Goal: Task Accomplishment & Management: Complete application form

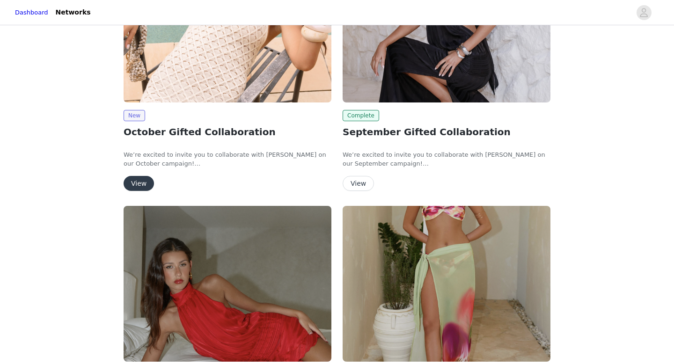
scroll to position [65, 0]
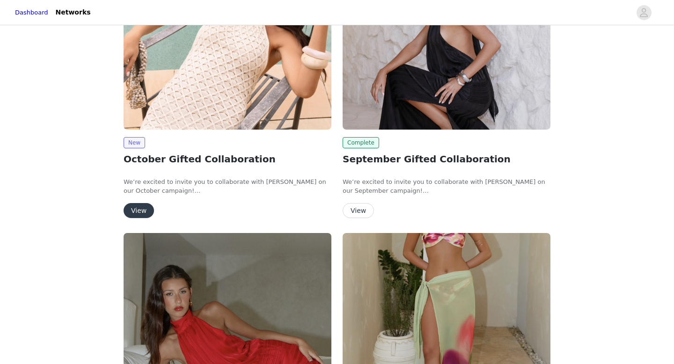
click at [136, 209] on button "View" at bounding box center [139, 210] width 30 height 15
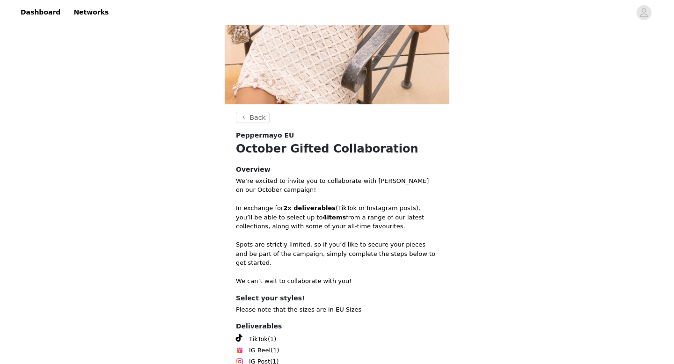
scroll to position [253, 0]
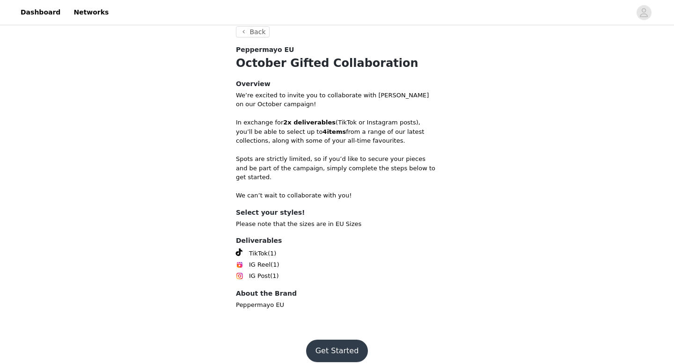
click at [340, 345] on button "Get Started" at bounding box center [337, 351] width 62 height 22
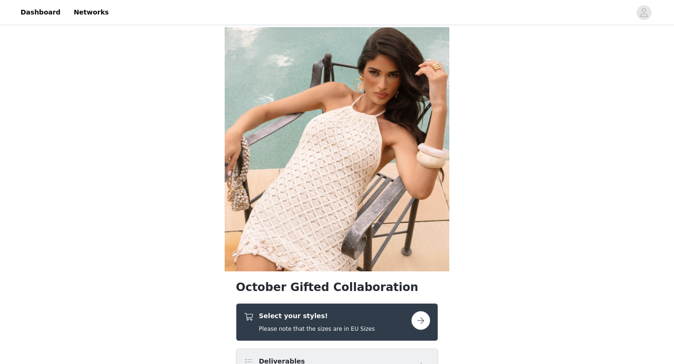
click at [338, 326] on h5 "Please note that the sizes are in EU Sizes" at bounding box center [317, 329] width 116 height 8
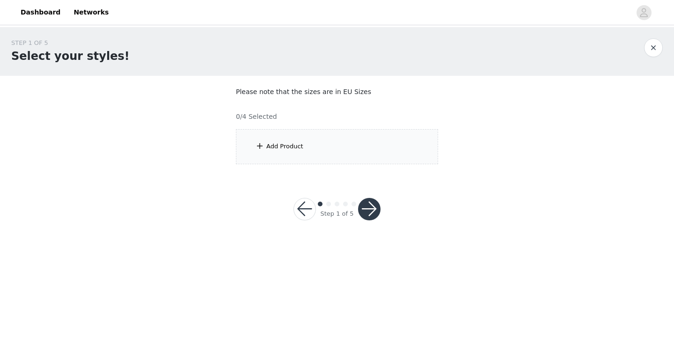
click at [315, 158] on div "Add Product" at bounding box center [337, 146] width 202 height 35
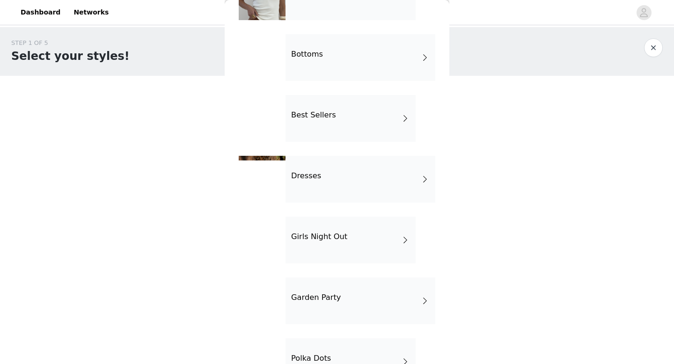
scroll to position [109, 0]
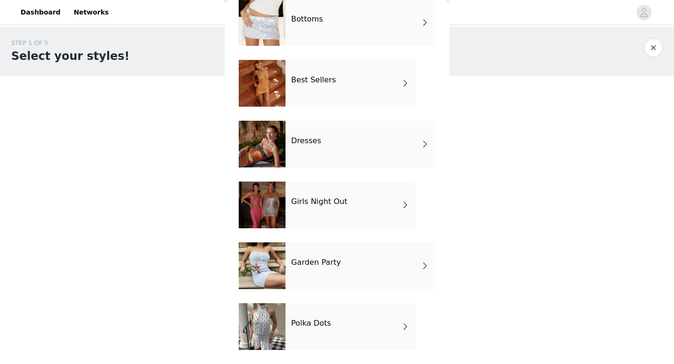
click at [317, 214] on div "Girls Night Out" at bounding box center [351, 205] width 130 height 47
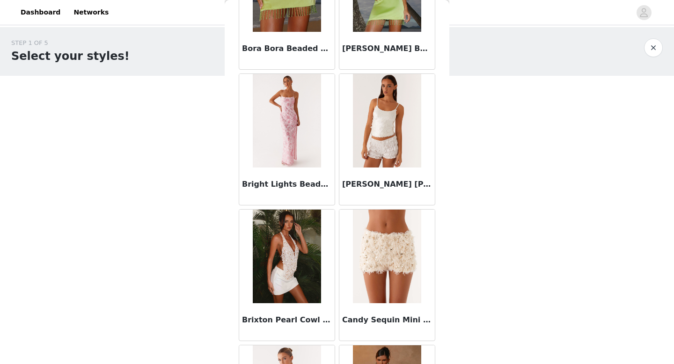
scroll to position [1068, 0]
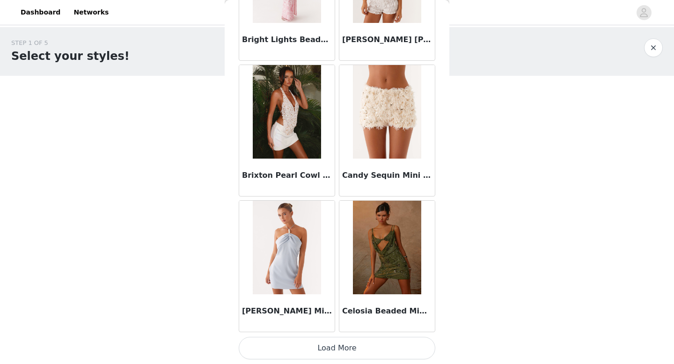
click at [333, 358] on button "Load More" at bounding box center [337, 348] width 197 height 22
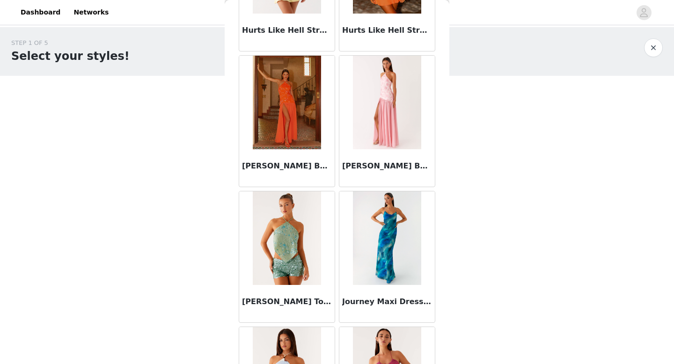
scroll to position [2426, 0]
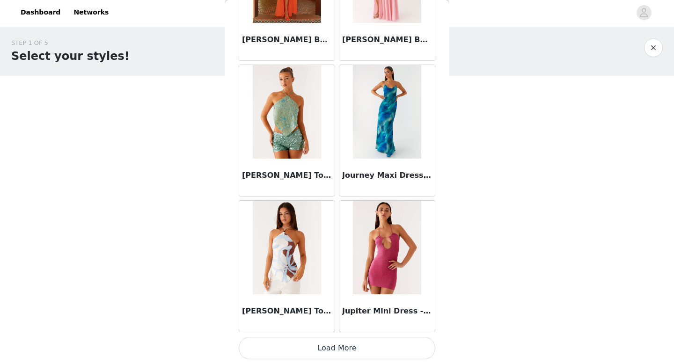
click at [327, 350] on button "Load More" at bounding box center [337, 348] width 197 height 22
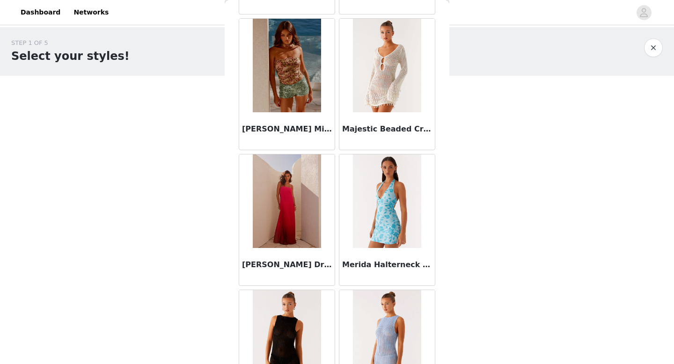
scroll to position [3783, 0]
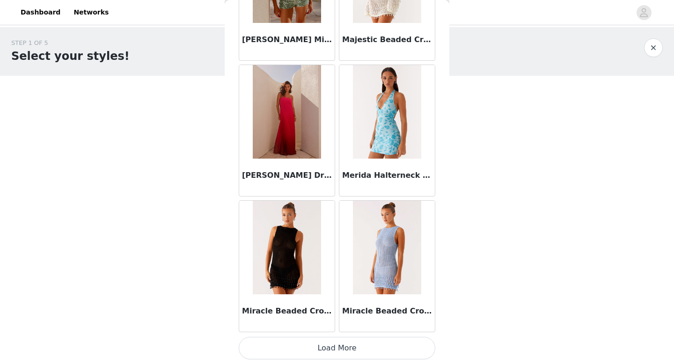
click at [320, 354] on button "Load More" at bounding box center [337, 348] width 197 height 22
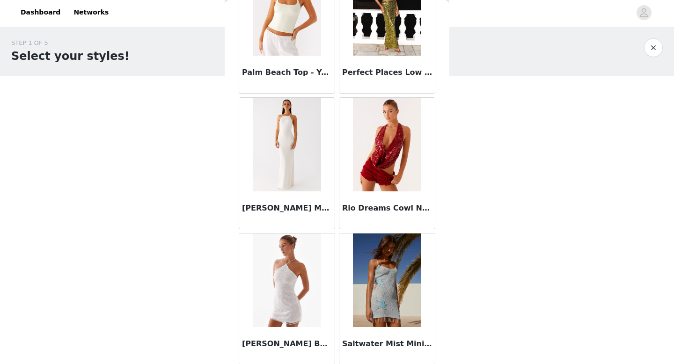
scroll to position [5141, 0]
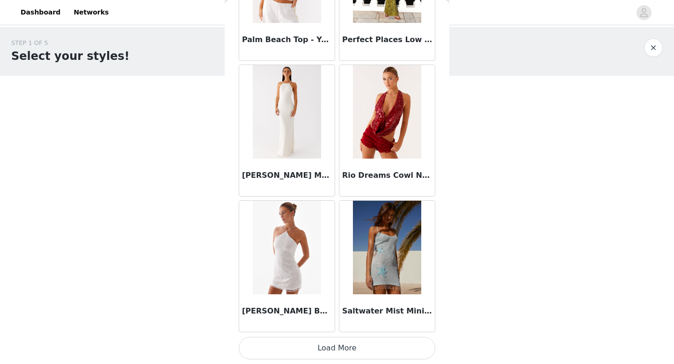
click at [320, 341] on button "Load More" at bounding box center [337, 348] width 197 height 22
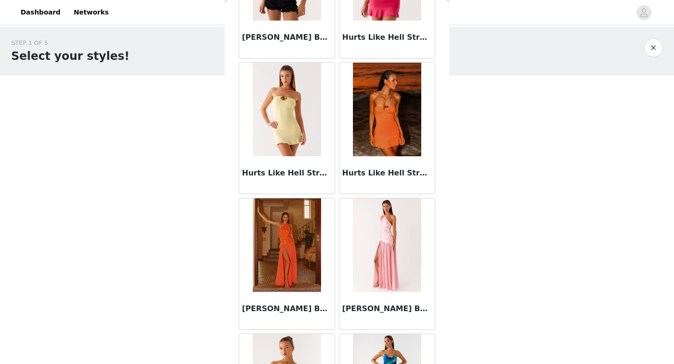
scroll to position [2108, 0]
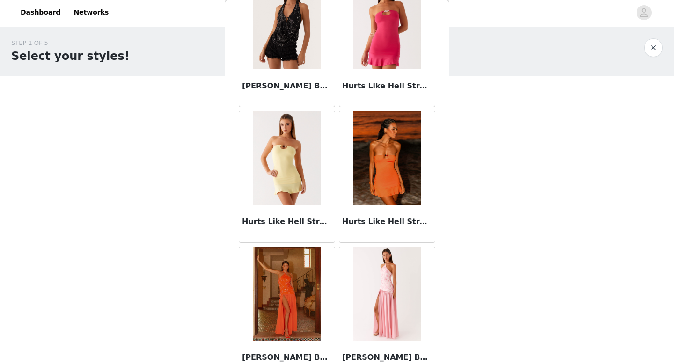
click at [655, 49] on button "button" at bounding box center [653, 47] width 19 height 19
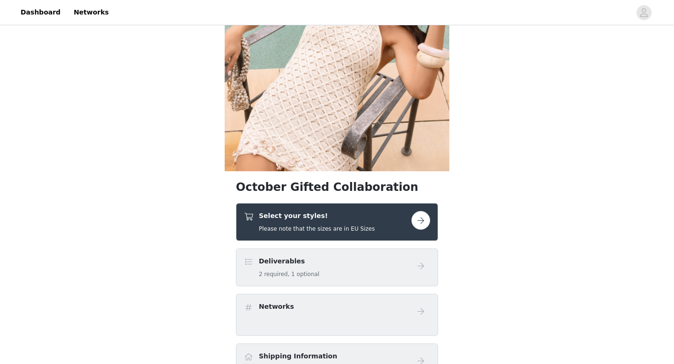
scroll to position [131, 0]
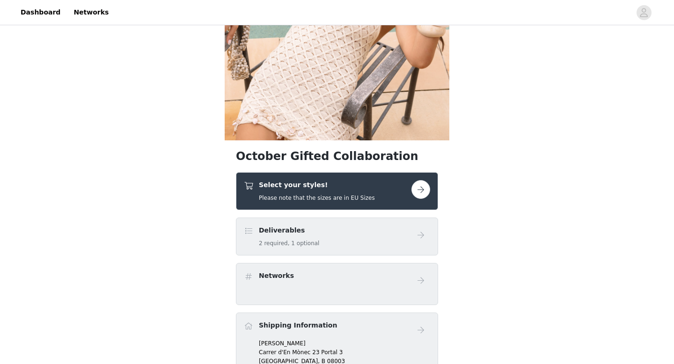
click at [377, 194] on div "Select your styles! Please note that the sizes are in EU Sizes" at bounding box center [328, 191] width 168 height 22
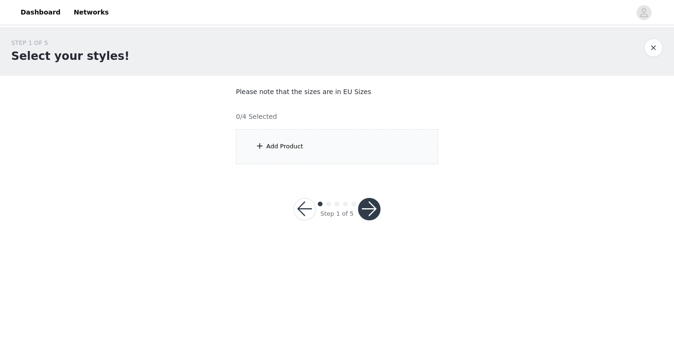
click at [343, 153] on div "Add Product" at bounding box center [337, 146] width 202 height 35
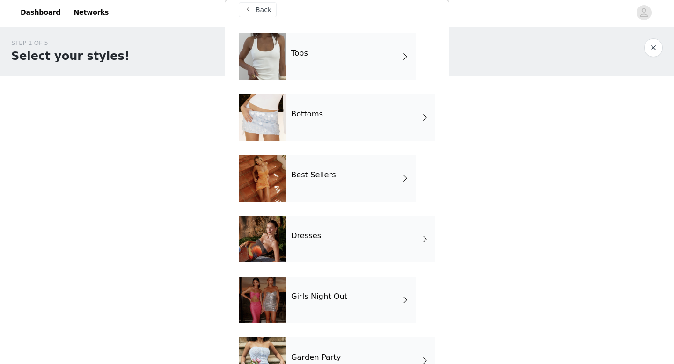
scroll to position [3, 0]
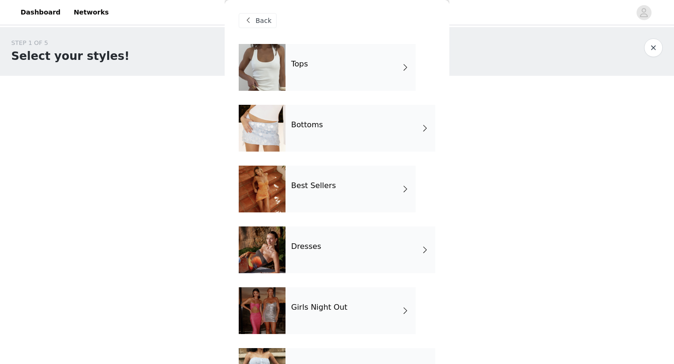
click at [337, 124] on div "Bottoms" at bounding box center [361, 128] width 150 height 47
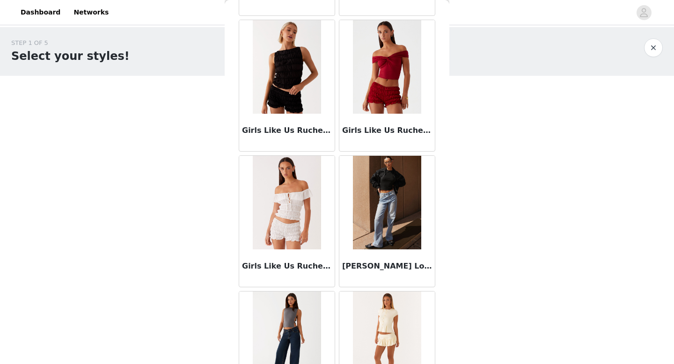
scroll to position [1068, 0]
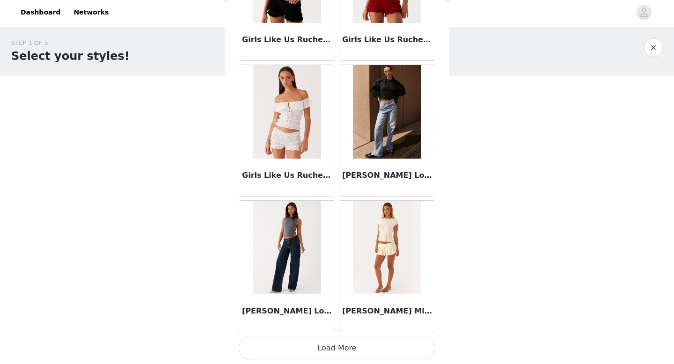
click at [292, 353] on button "Load More" at bounding box center [337, 348] width 197 height 22
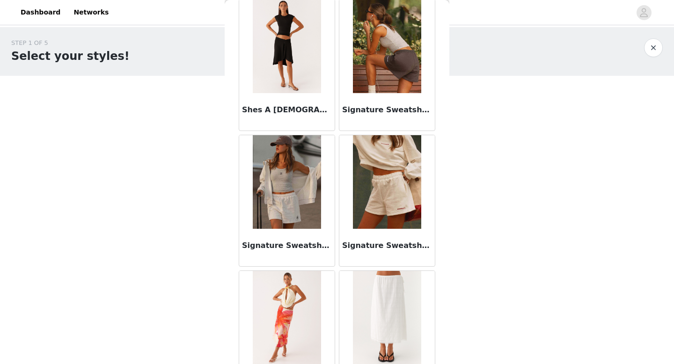
scroll to position [2426, 0]
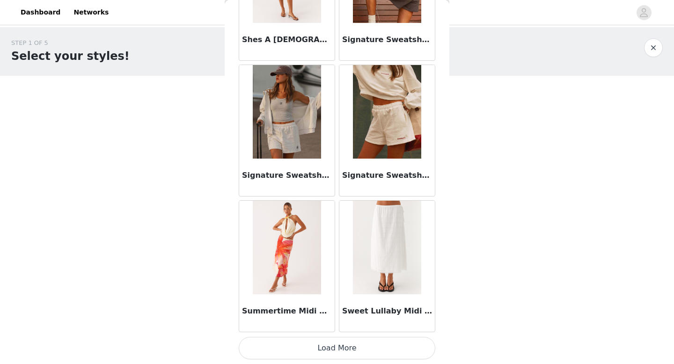
click at [301, 94] on img at bounding box center [287, 112] width 68 height 94
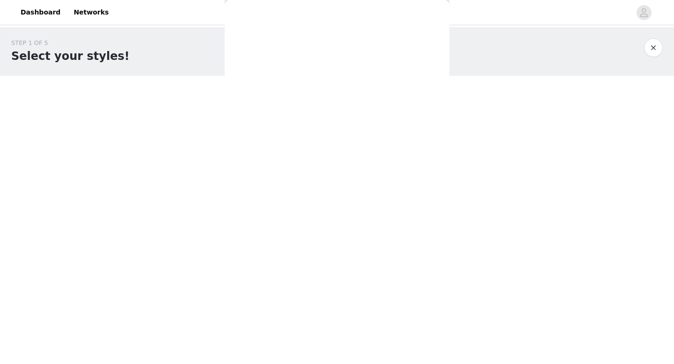
scroll to position [0, 0]
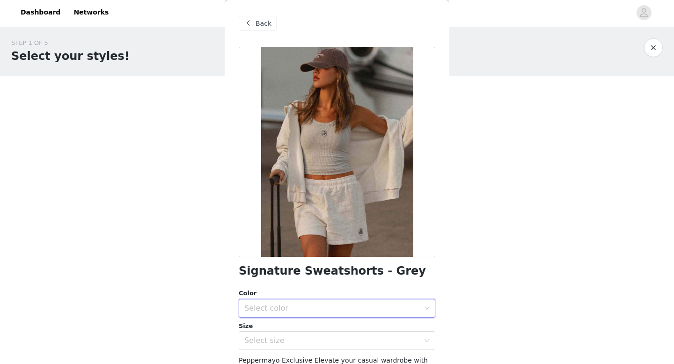
click at [316, 302] on div "Select color" at bounding box center [333, 309] width 179 height 18
click at [285, 330] on li "Grey" at bounding box center [337, 329] width 197 height 15
click at [283, 342] on div "Select size" at bounding box center [331, 340] width 175 height 9
click at [269, 360] on li "XS" at bounding box center [337, 361] width 197 height 15
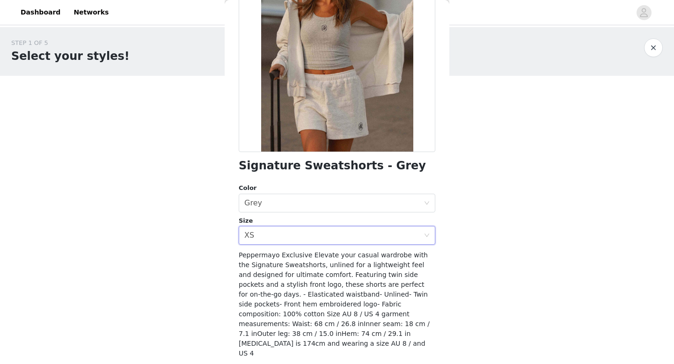
scroll to position [119, 0]
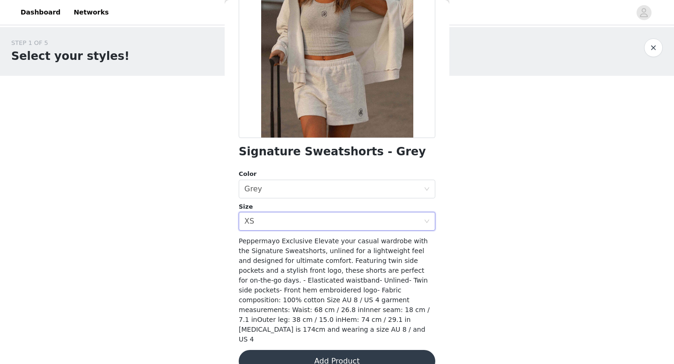
click at [297, 350] on button "Add Product" at bounding box center [337, 361] width 197 height 22
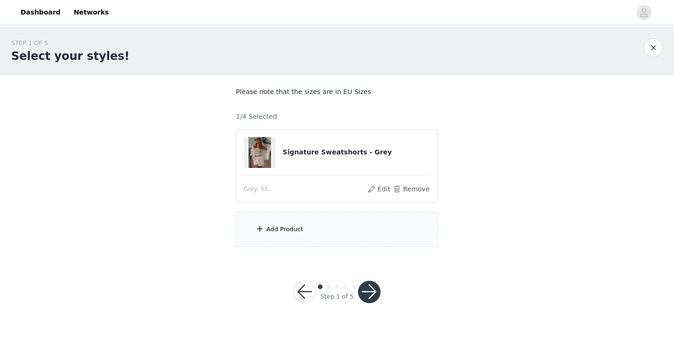
click at [306, 226] on div "Add Product" at bounding box center [337, 229] width 202 height 35
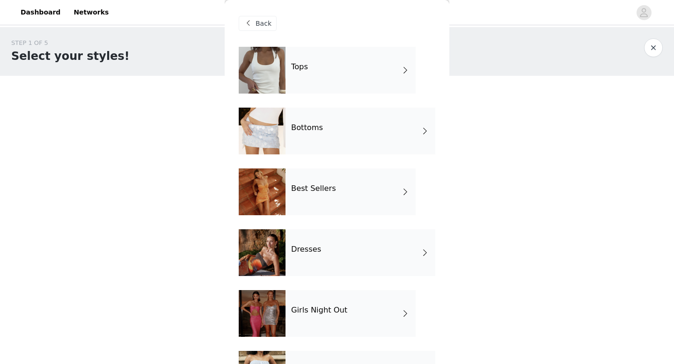
click at [296, 74] on div "Tops" at bounding box center [351, 70] width 130 height 47
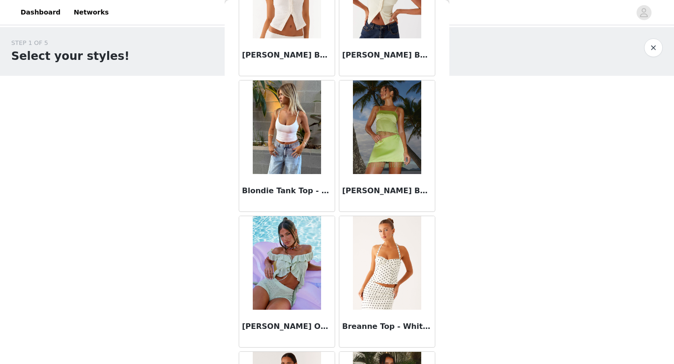
scroll to position [1068, 0]
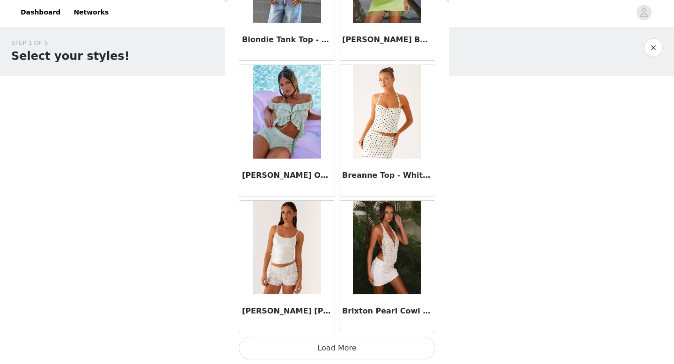
click at [296, 348] on button "Load More" at bounding box center [337, 348] width 197 height 22
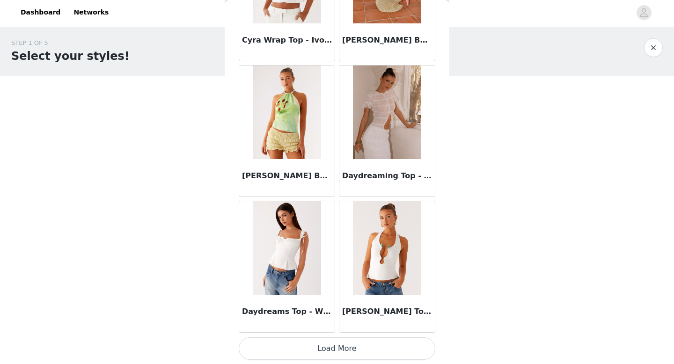
scroll to position [2426, 0]
click at [301, 350] on button "Load More" at bounding box center [337, 348] width 197 height 22
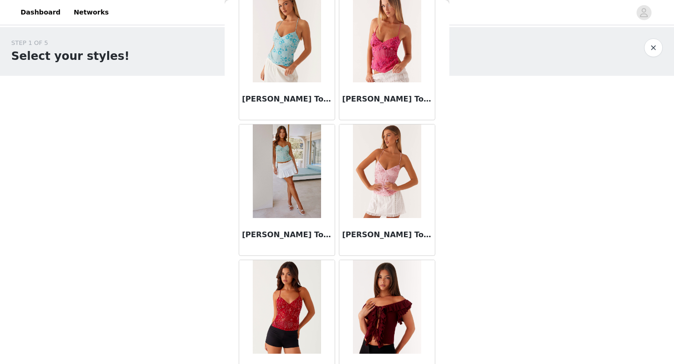
scroll to position [3783, 0]
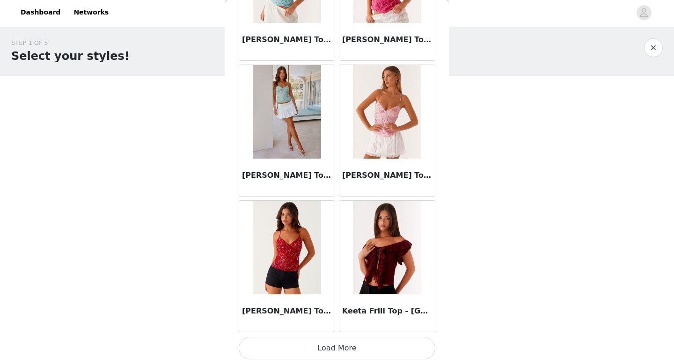
click at [311, 346] on button "Load More" at bounding box center [337, 348] width 197 height 22
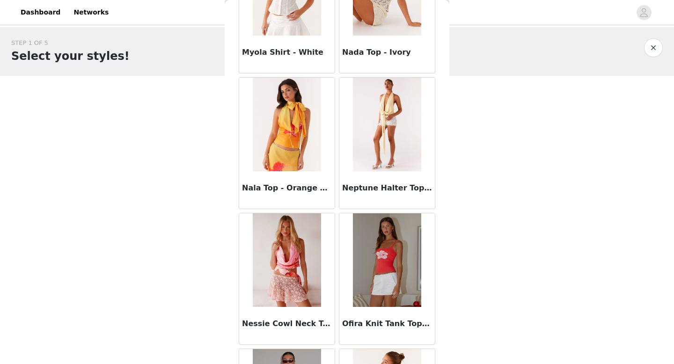
scroll to position [5141, 0]
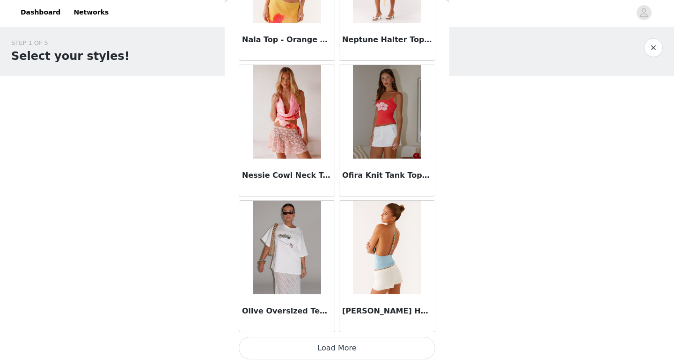
click at [319, 345] on button "Load More" at bounding box center [337, 348] width 197 height 22
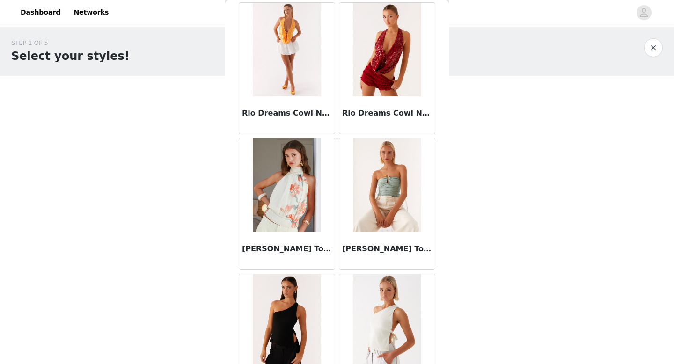
scroll to position [6498, 0]
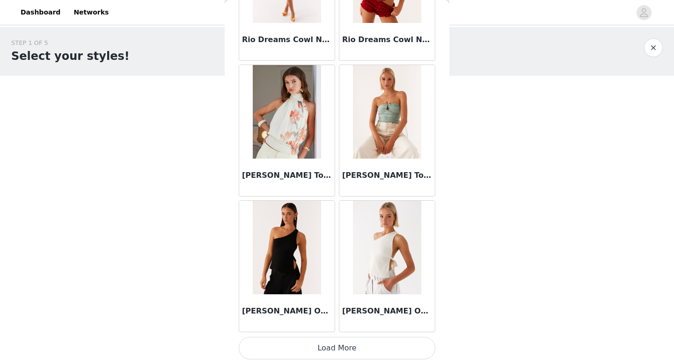
click at [326, 353] on button "Load More" at bounding box center [337, 348] width 197 height 22
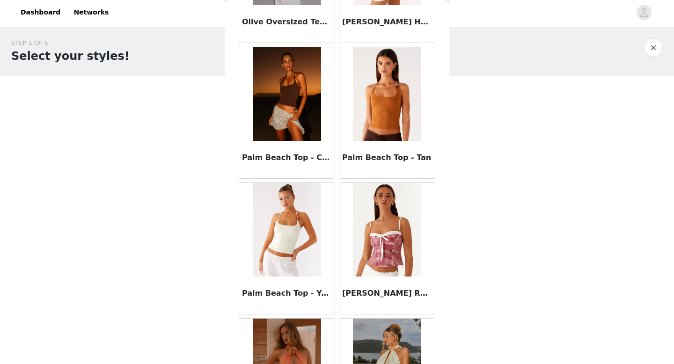
scroll to position [5366, 0]
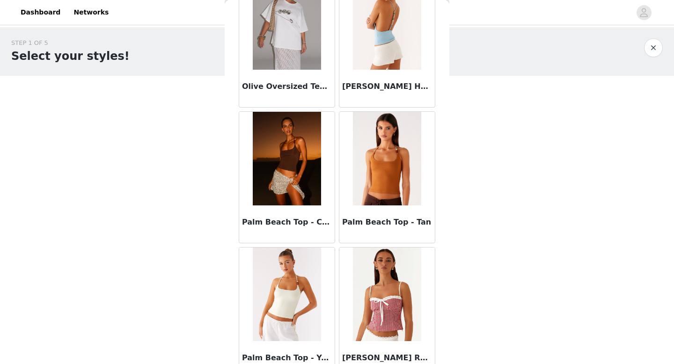
click at [294, 164] on img at bounding box center [287, 159] width 68 height 94
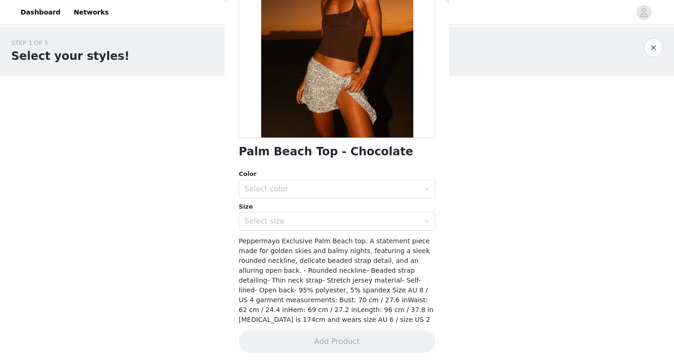
scroll to position [0, 0]
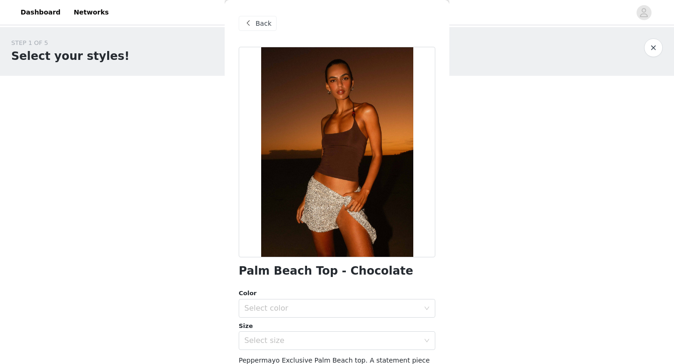
click at [258, 27] on span "Back" at bounding box center [264, 24] width 16 height 10
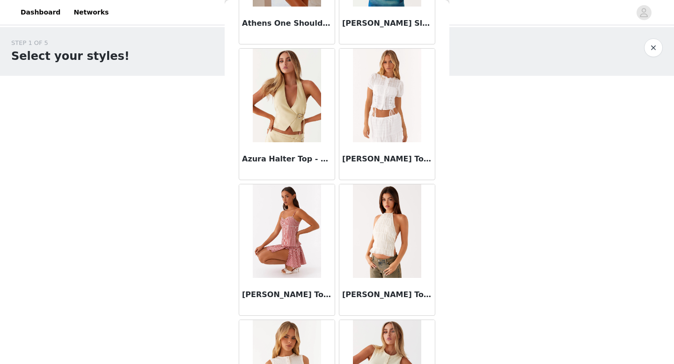
scroll to position [543, 0]
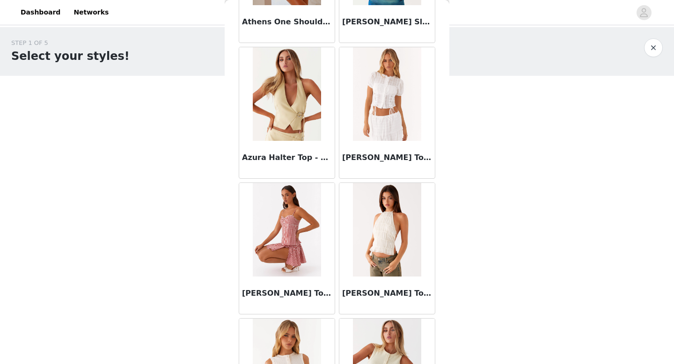
click at [294, 114] on img at bounding box center [287, 94] width 68 height 94
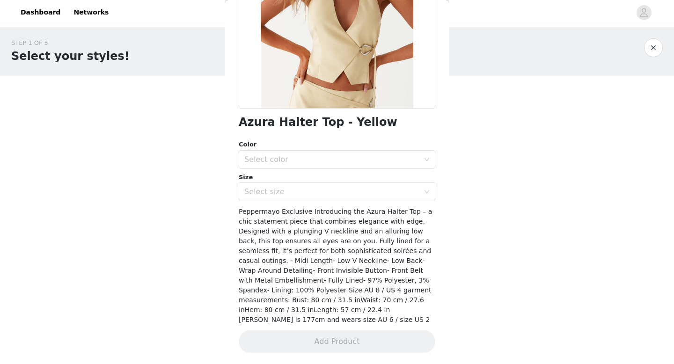
scroll to position [0, 0]
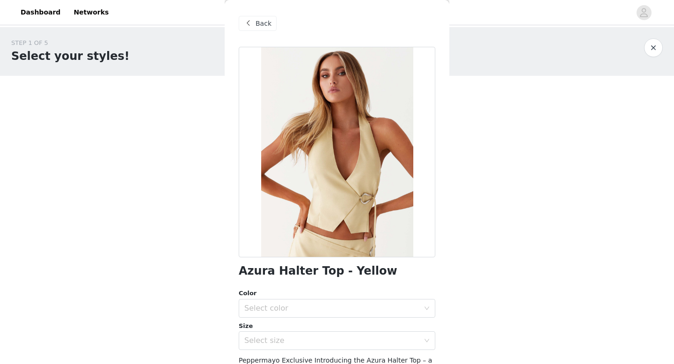
click at [260, 28] on span "Back" at bounding box center [264, 24] width 16 height 10
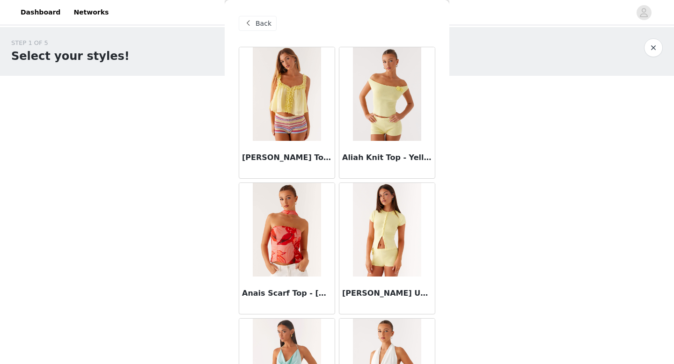
click at [257, 20] on span "Back" at bounding box center [264, 24] width 16 height 10
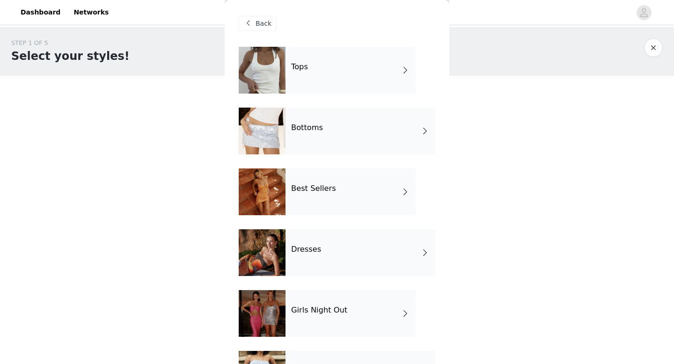
click at [276, 257] on div at bounding box center [262, 252] width 47 height 47
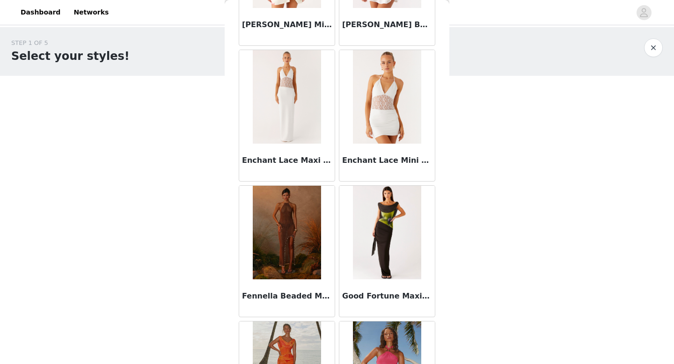
scroll to position [1068, 0]
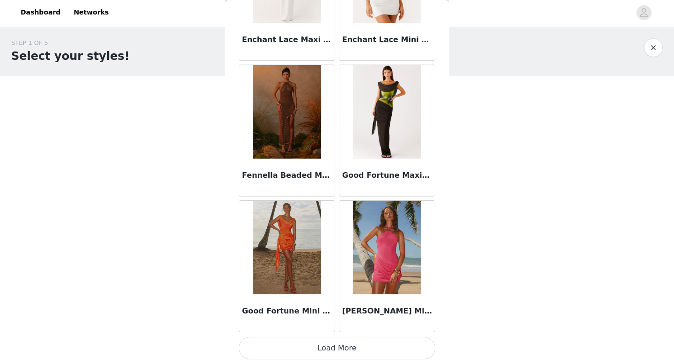
click at [310, 341] on button "Load More" at bounding box center [337, 348] width 197 height 22
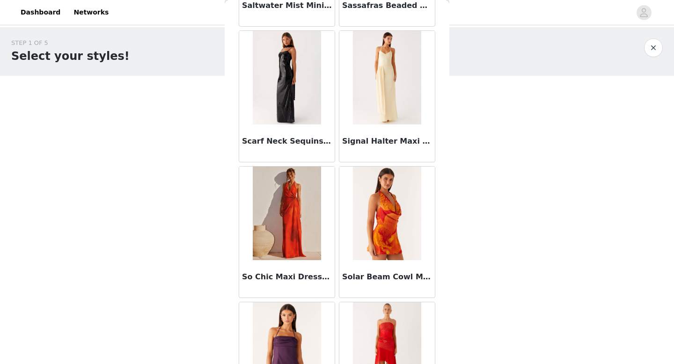
scroll to position [2426, 0]
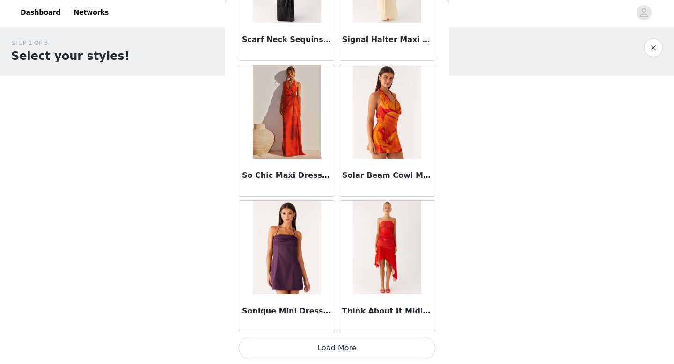
click at [316, 348] on button "Load More" at bounding box center [337, 348] width 197 height 22
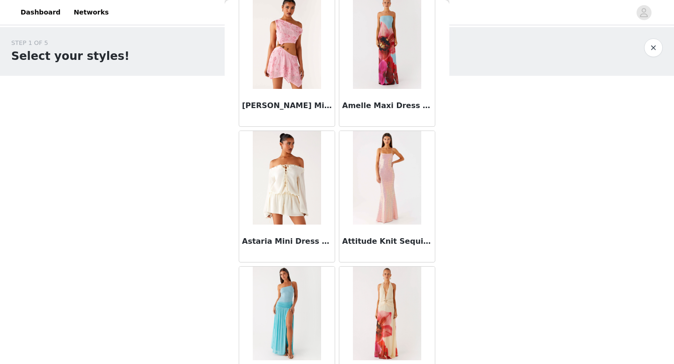
scroll to position [0, 0]
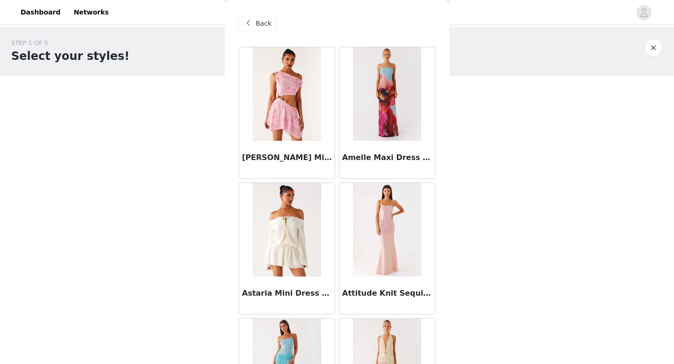
click at [252, 24] on span at bounding box center [247, 23] width 11 height 11
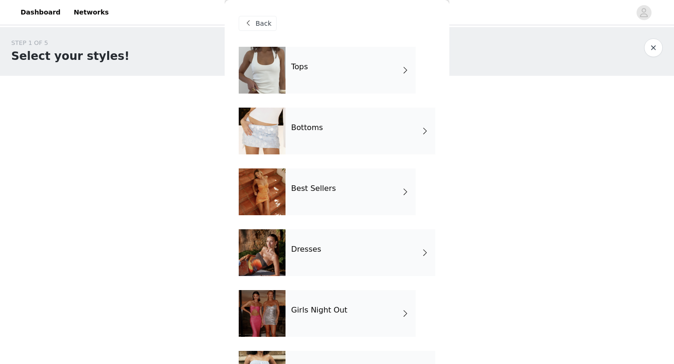
click at [304, 197] on div "Best Sellers" at bounding box center [351, 192] width 130 height 47
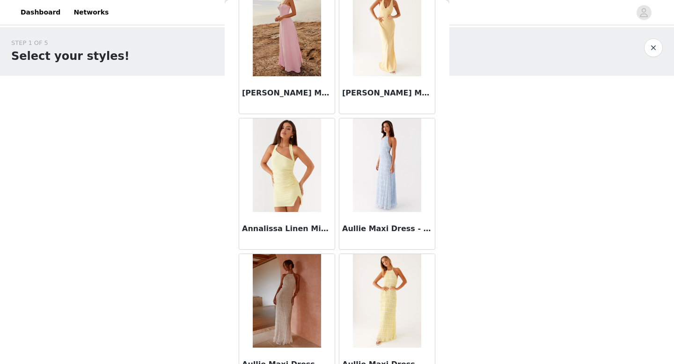
scroll to position [1068, 0]
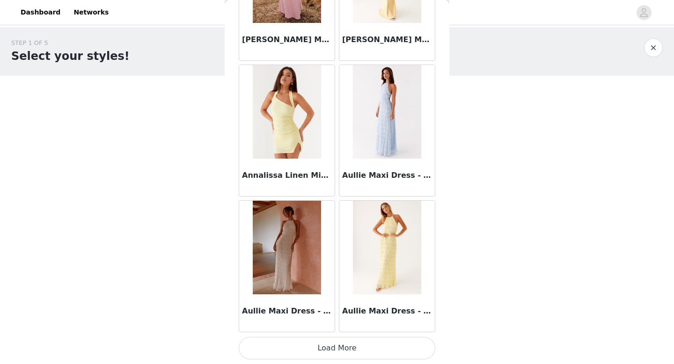
click at [302, 352] on button "Load More" at bounding box center [337, 348] width 197 height 22
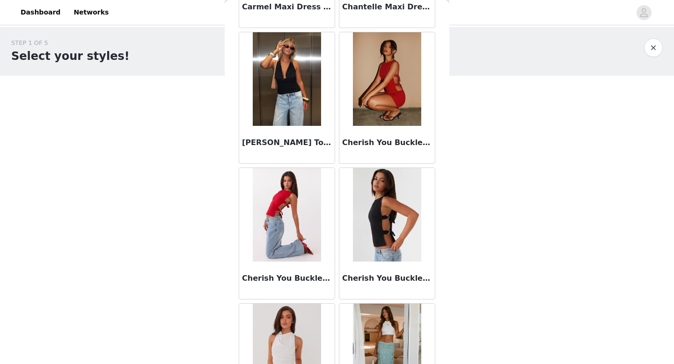
scroll to position [2426, 0]
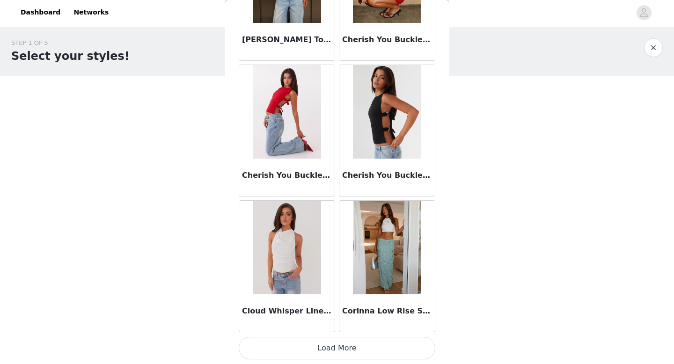
click at [316, 353] on button "Load More" at bounding box center [337, 348] width 197 height 22
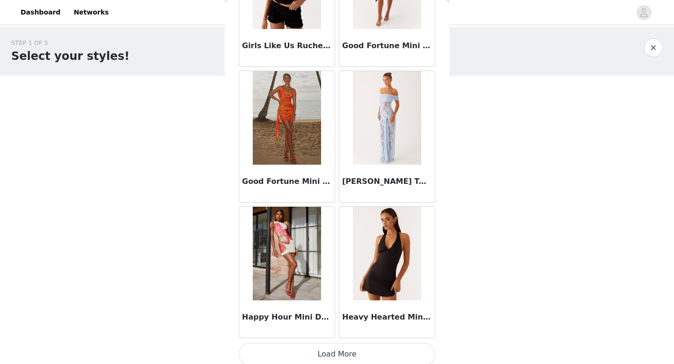
scroll to position [3783, 0]
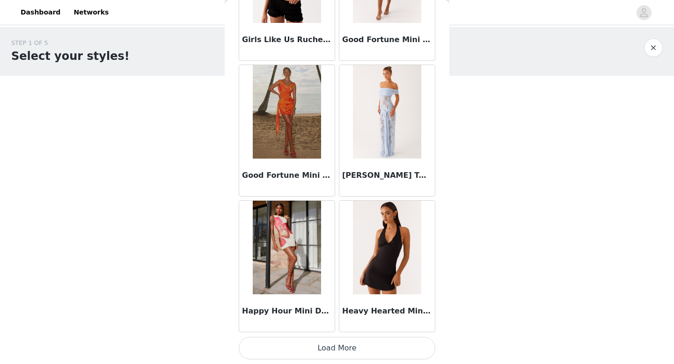
click at [336, 357] on button "Load More" at bounding box center [337, 348] width 197 height 22
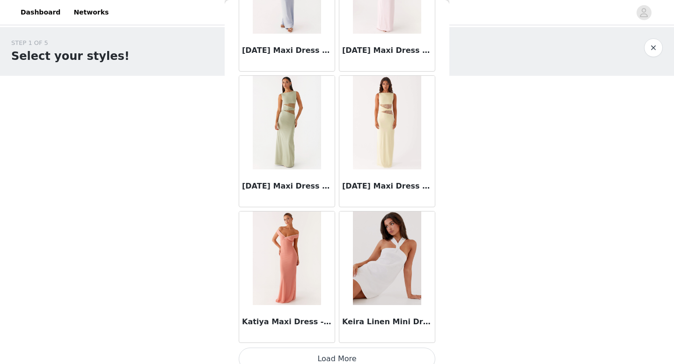
scroll to position [5141, 0]
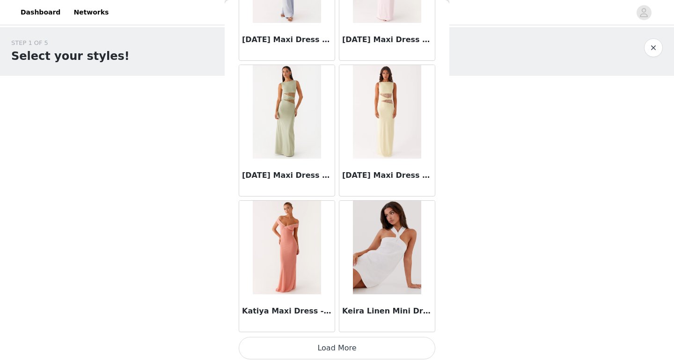
click at [335, 345] on button "Load More" at bounding box center [337, 348] width 197 height 22
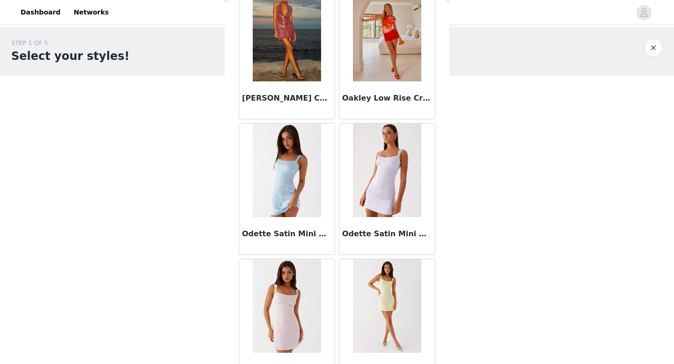
scroll to position [6498, 0]
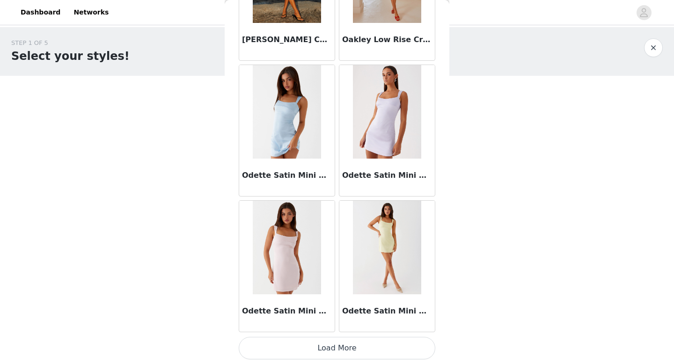
click at [324, 343] on button "Load More" at bounding box center [337, 348] width 197 height 22
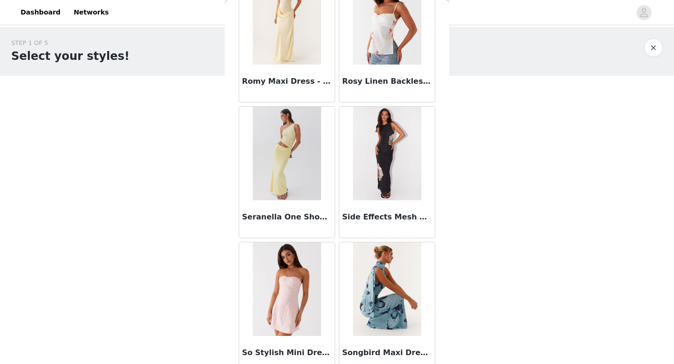
scroll to position [7856, 0]
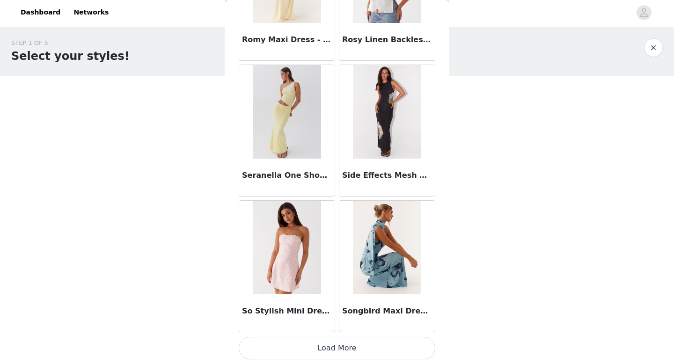
click at [335, 344] on button "Load More" at bounding box center [337, 348] width 197 height 22
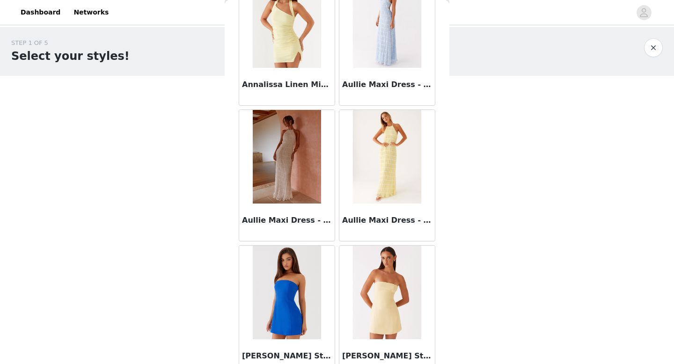
scroll to position [0, 0]
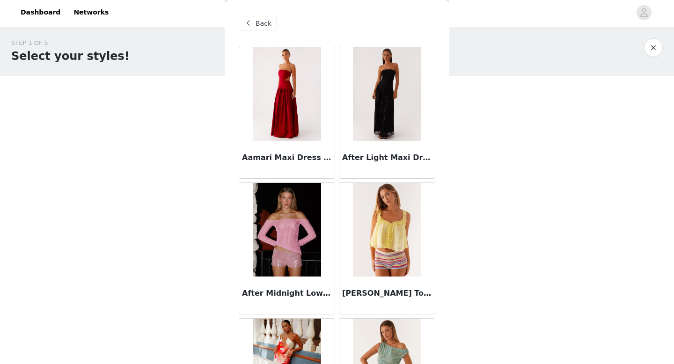
click at [259, 27] on span "Back" at bounding box center [264, 24] width 16 height 10
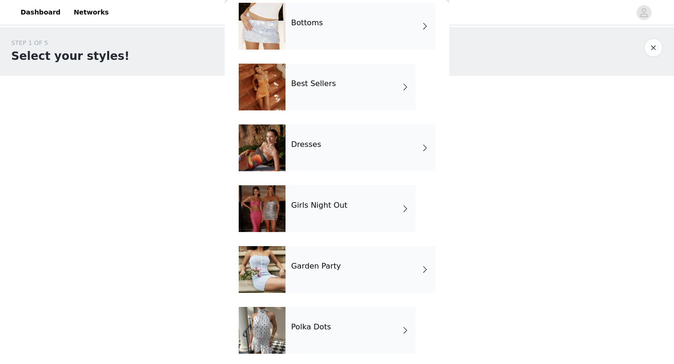
scroll to position [109, 0]
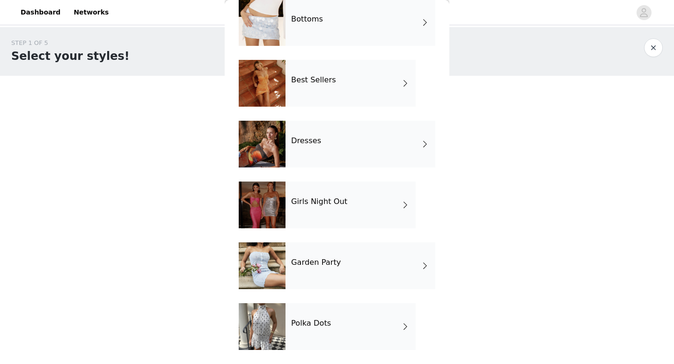
click at [316, 261] on h4 "Garden Party" at bounding box center [316, 262] width 50 height 8
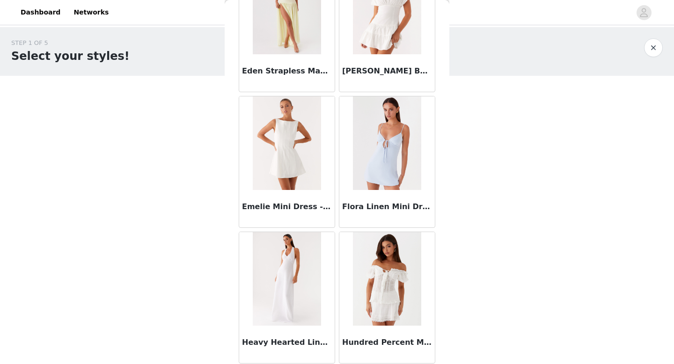
scroll to position [1068, 0]
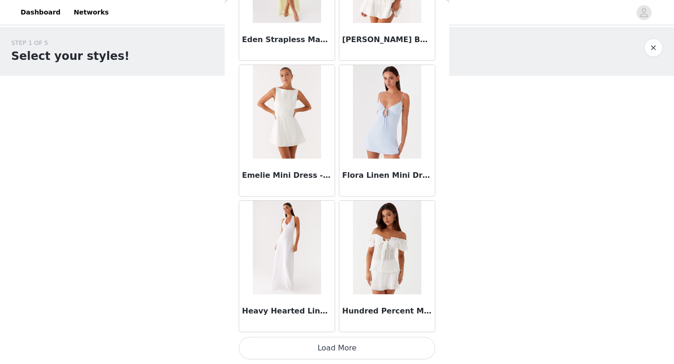
click at [309, 352] on button "Load More" at bounding box center [337, 348] width 197 height 22
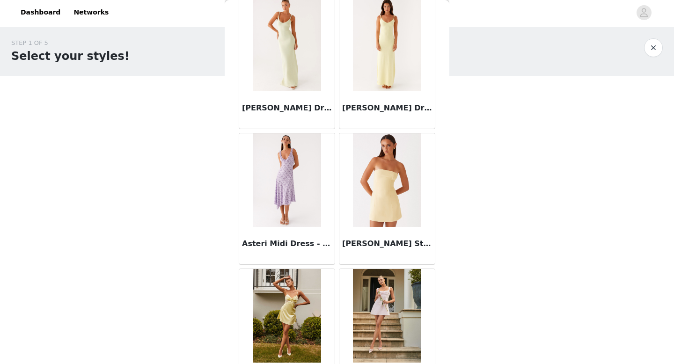
scroll to position [0, 0]
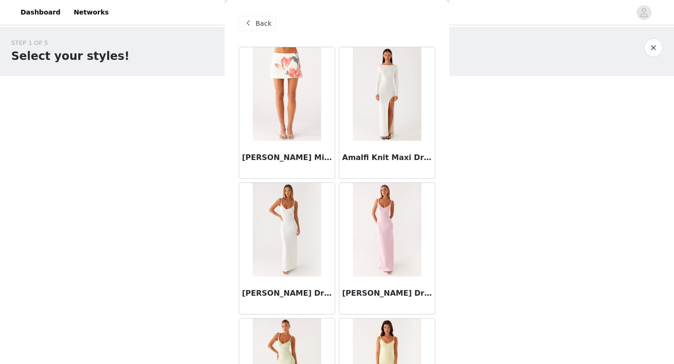
click at [259, 24] on span "Back" at bounding box center [264, 24] width 16 height 10
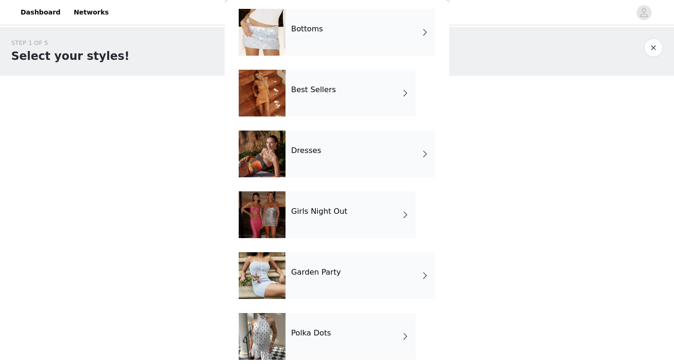
scroll to position [44, 0]
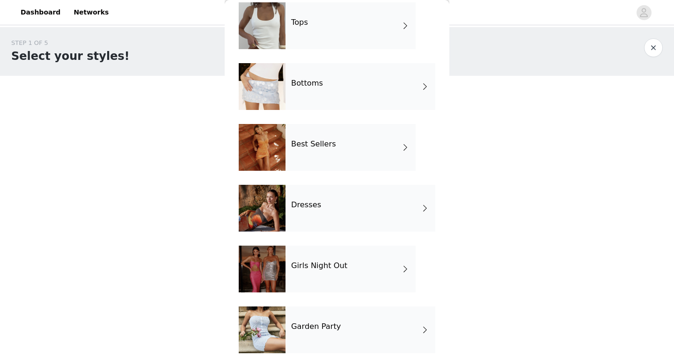
click at [312, 254] on div "Girls Night Out" at bounding box center [351, 269] width 130 height 47
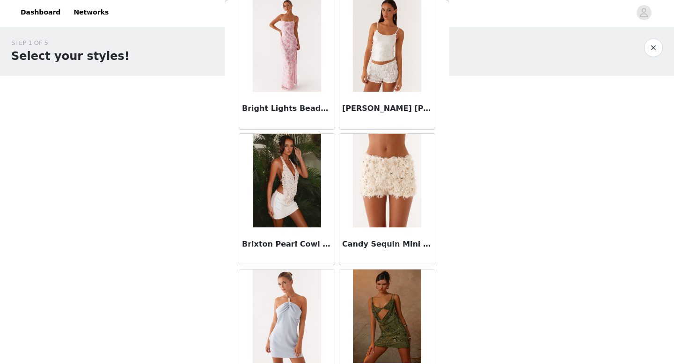
scroll to position [1068, 0]
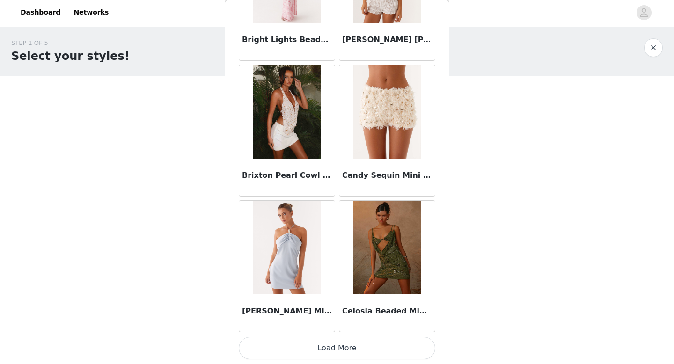
click at [320, 353] on button "Load More" at bounding box center [337, 348] width 197 height 22
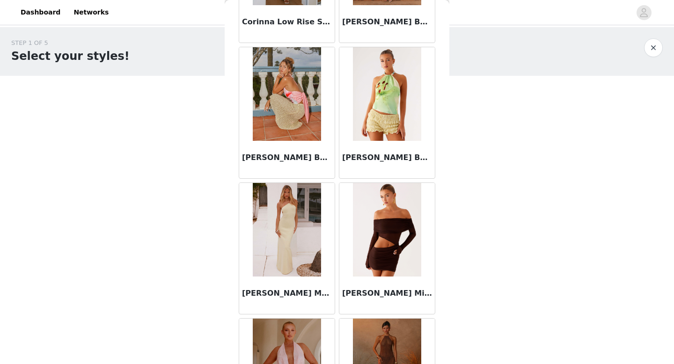
scroll to position [1631, 0]
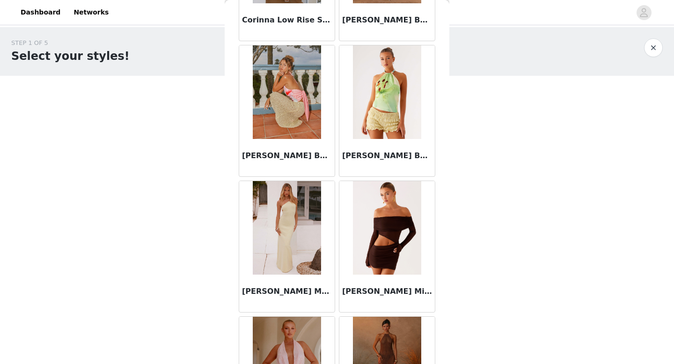
click at [387, 225] on img at bounding box center [387, 228] width 68 height 94
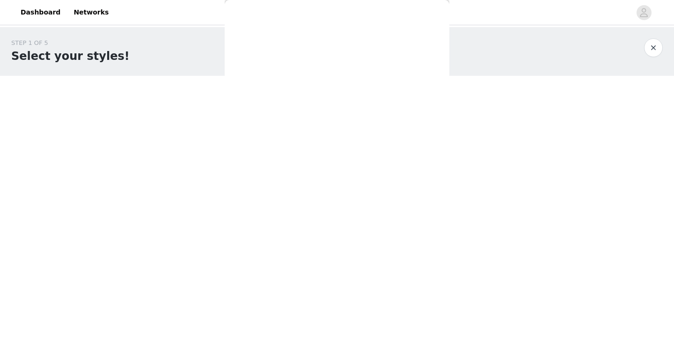
scroll to position [0, 0]
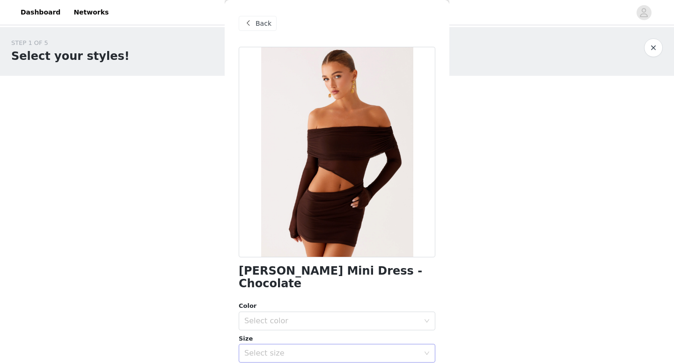
click at [307, 349] on div "Select size" at bounding box center [331, 353] width 175 height 9
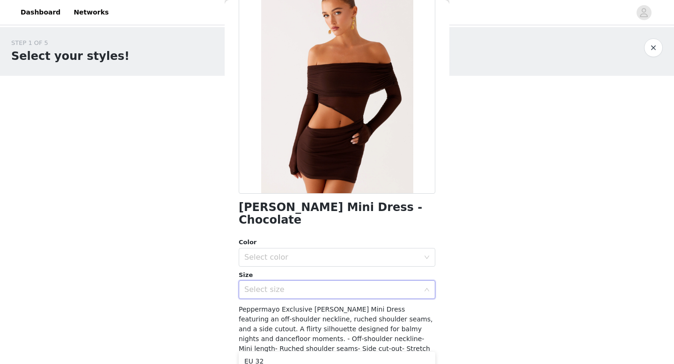
scroll to position [70, 0]
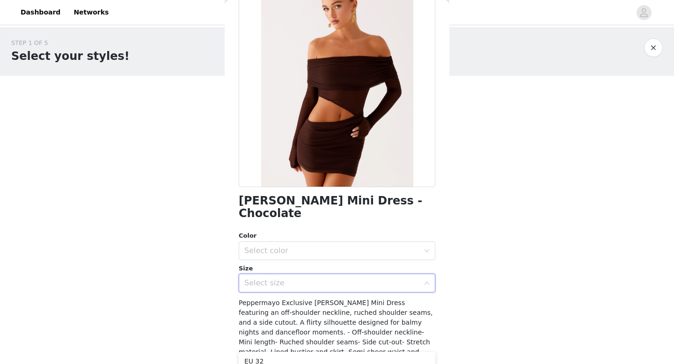
click at [285, 279] on div "Select size" at bounding box center [331, 283] width 175 height 9
click at [291, 279] on div "Select size" at bounding box center [331, 283] width 175 height 9
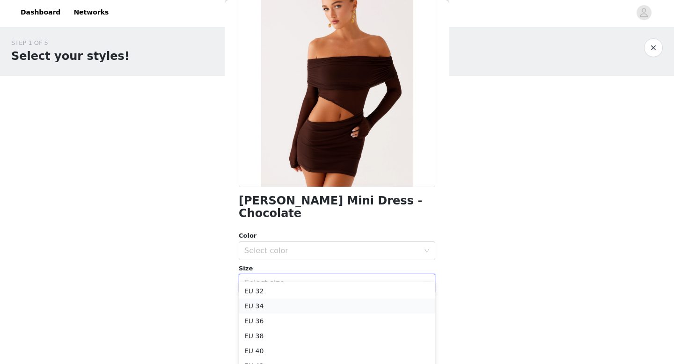
click at [262, 307] on li "EU 34" at bounding box center [337, 306] width 197 height 15
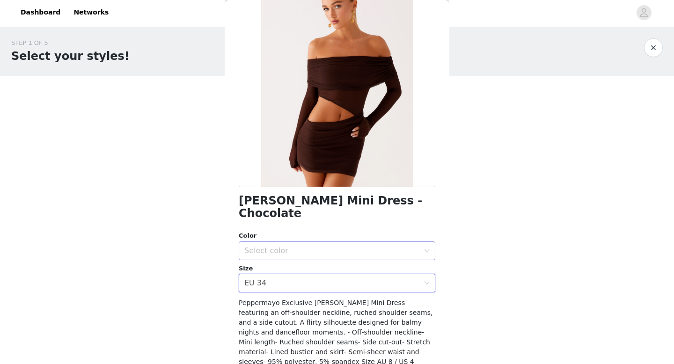
click at [262, 246] on div "Select color" at bounding box center [331, 250] width 175 height 9
click at [265, 262] on li "Chcolate" at bounding box center [337, 258] width 197 height 15
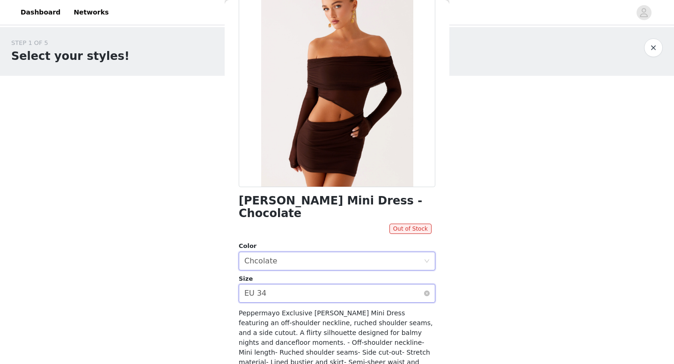
click at [269, 286] on div "Select size EU 34" at bounding box center [333, 294] width 179 height 18
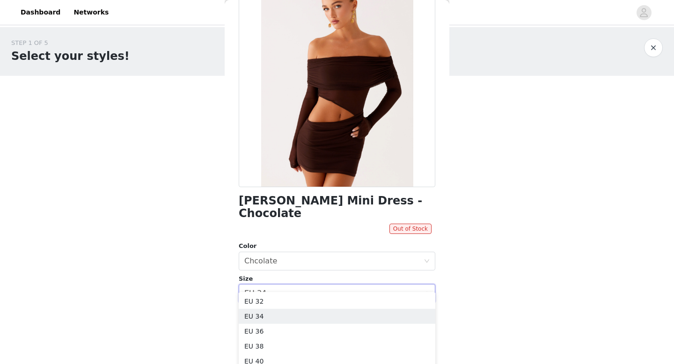
scroll to position [0, 0]
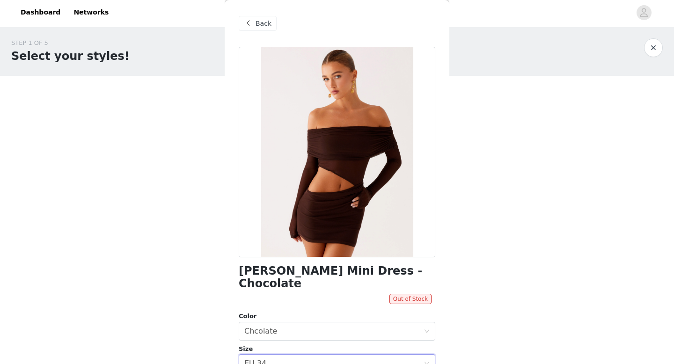
click at [258, 21] on span "Back" at bounding box center [264, 24] width 16 height 10
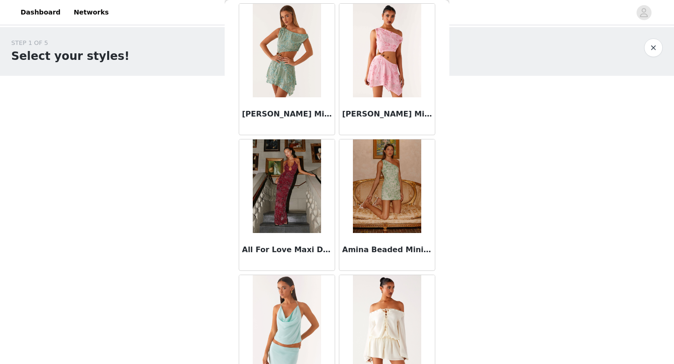
scroll to position [330, 0]
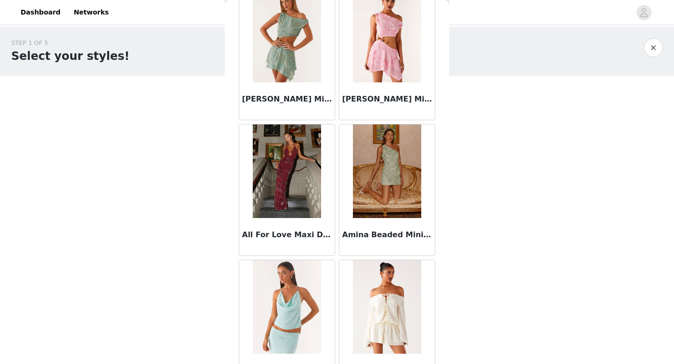
click at [294, 185] on img at bounding box center [287, 172] width 68 height 94
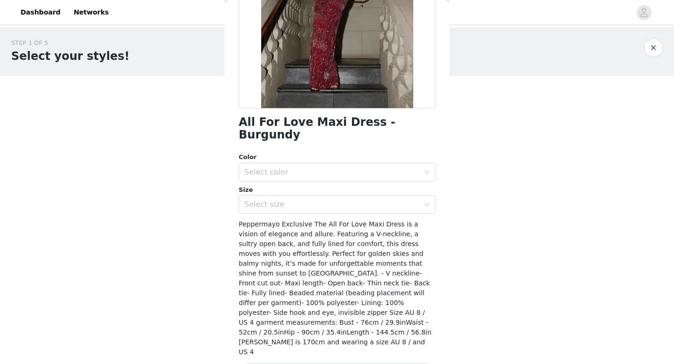
scroll to position [0, 0]
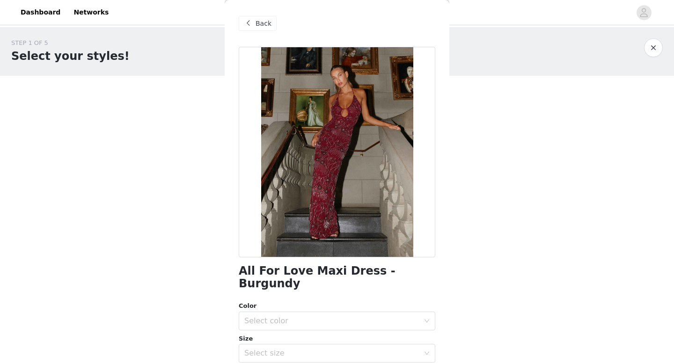
click at [254, 24] on div "Back" at bounding box center [258, 23] width 38 height 15
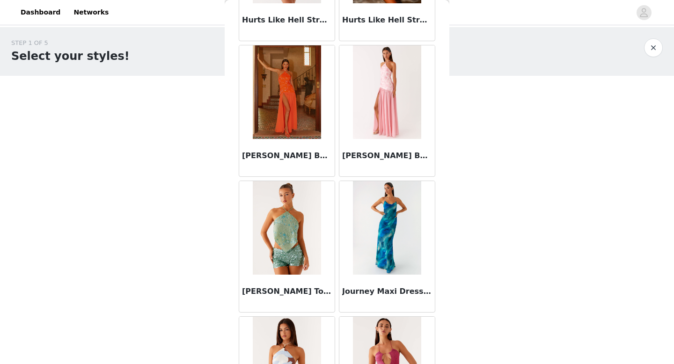
scroll to position [2426, 0]
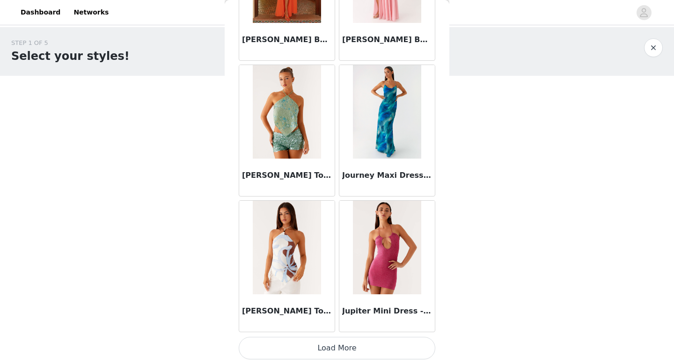
click at [307, 343] on button "Load More" at bounding box center [337, 348] width 197 height 22
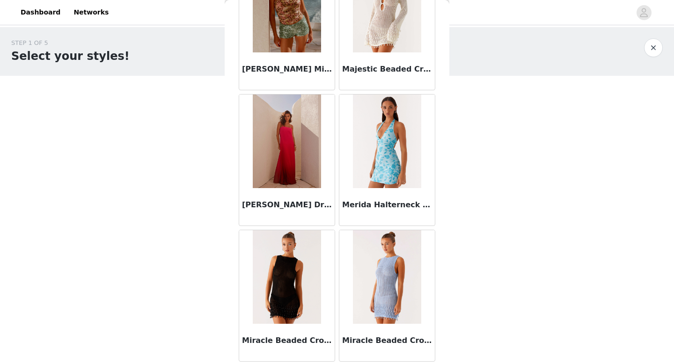
scroll to position [3783, 0]
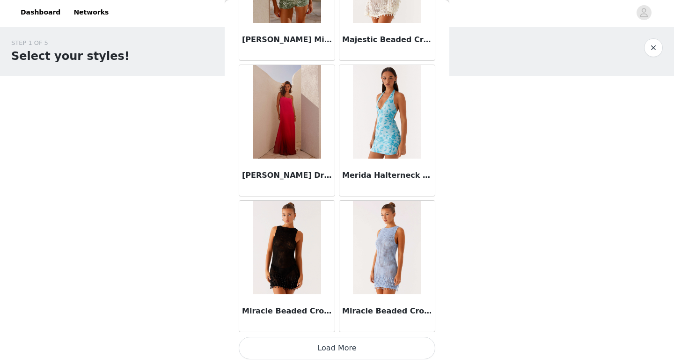
click at [309, 346] on button "Load More" at bounding box center [337, 348] width 197 height 22
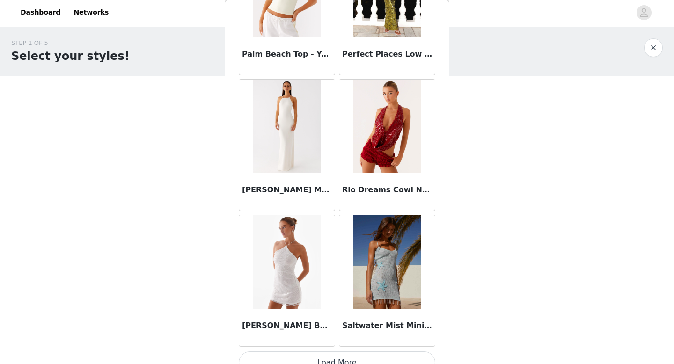
scroll to position [5141, 0]
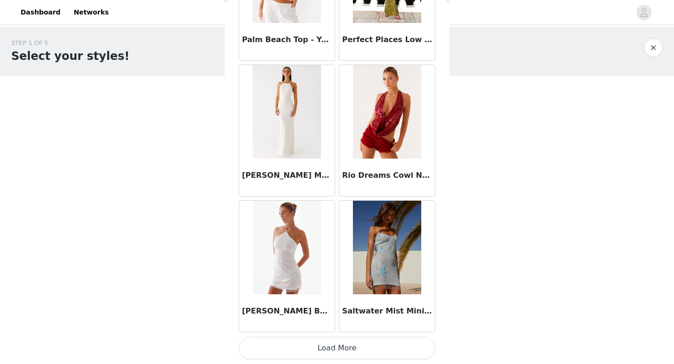
click at [304, 356] on button "Load More" at bounding box center [337, 348] width 197 height 22
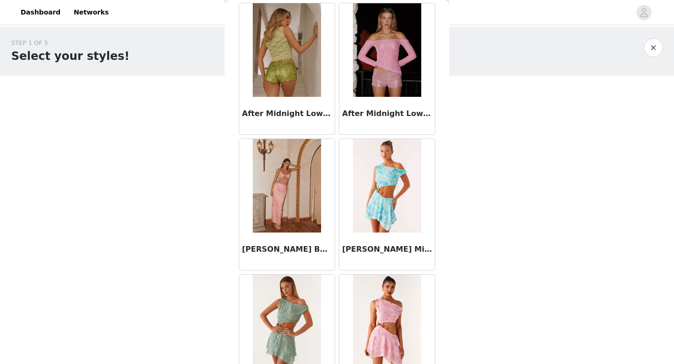
scroll to position [0, 0]
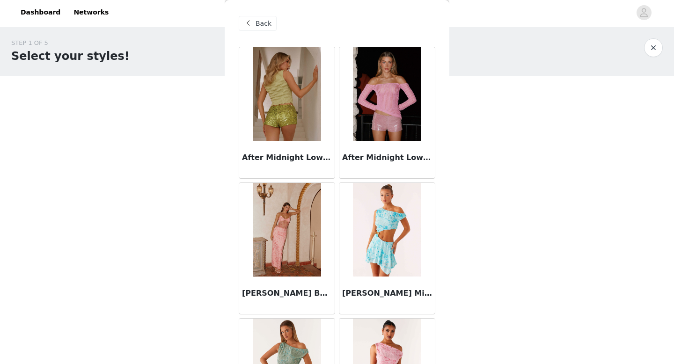
click at [260, 24] on span "Back" at bounding box center [264, 24] width 16 height 10
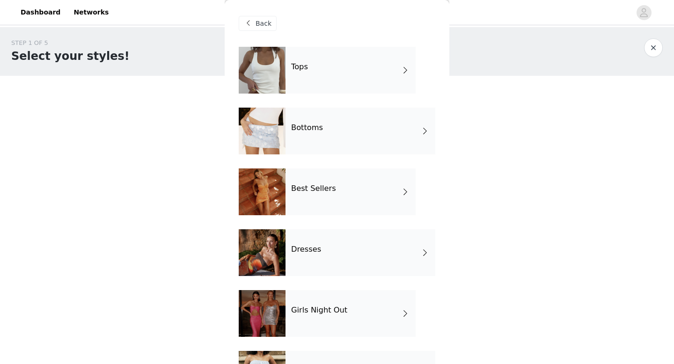
click at [317, 68] on div "Tops" at bounding box center [351, 70] width 130 height 47
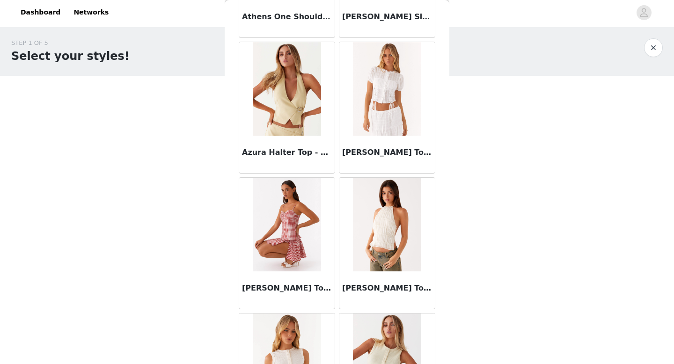
scroll to position [546, 0]
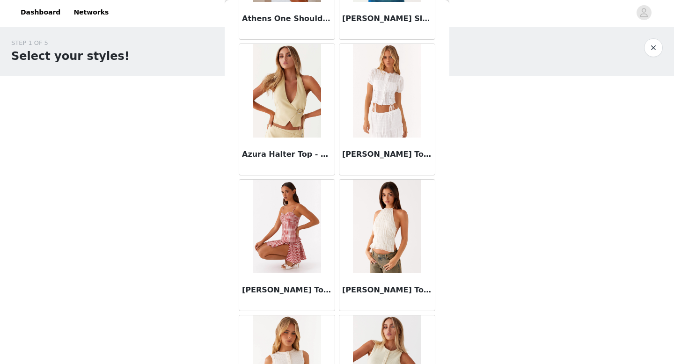
click at [373, 94] on img at bounding box center [387, 91] width 68 height 94
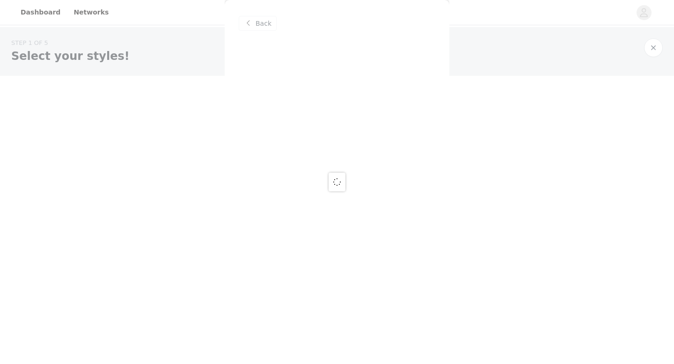
scroll to position [0, 0]
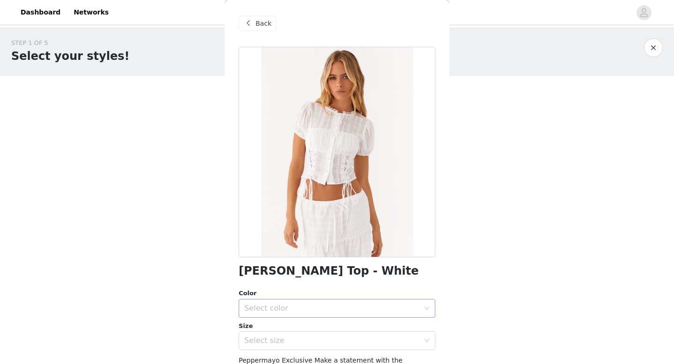
click at [308, 306] on div "Select color" at bounding box center [331, 308] width 175 height 9
click at [276, 332] on li "White" at bounding box center [337, 329] width 197 height 15
click at [272, 340] on div "Select size" at bounding box center [331, 340] width 175 height 9
click at [267, 357] on li "EU 32" at bounding box center [337, 361] width 197 height 15
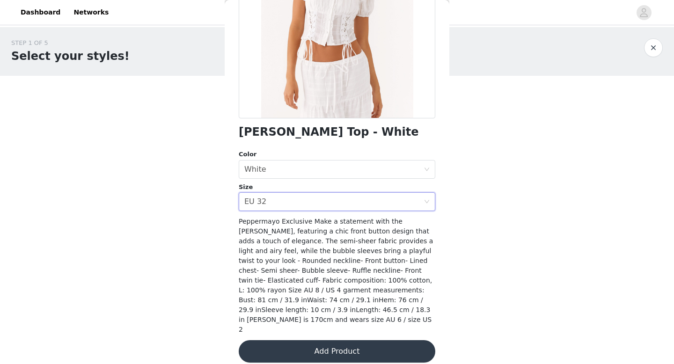
click at [272, 345] on button "Add Product" at bounding box center [337, 351] width 197 height 22
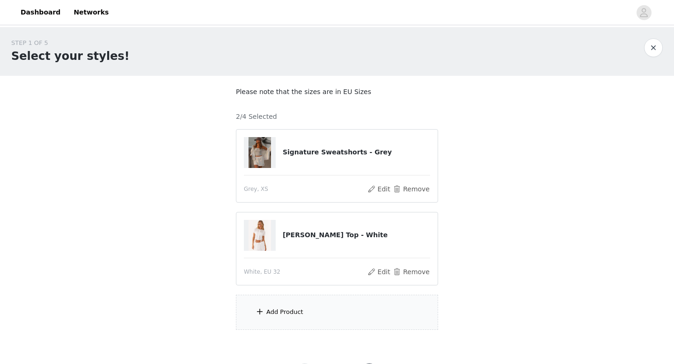
click at [282, 312] on div "Add Product" at bounding box center [284, 312] width 37 height 9
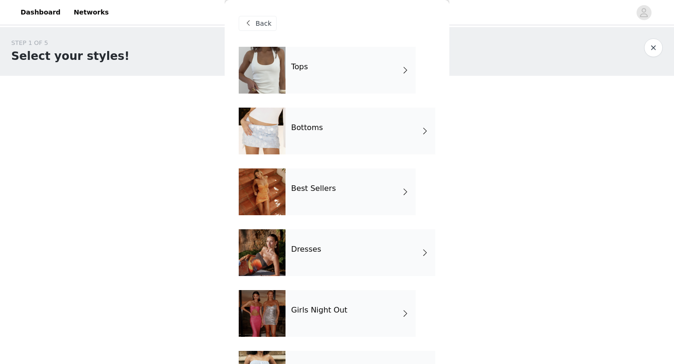
click at [311, 75] on div "Tops" at bounding box center [351, 70] width 130 height 47
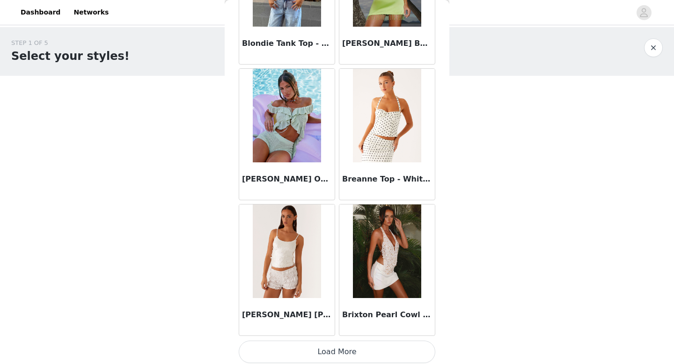
scroll to position [1068, 0]
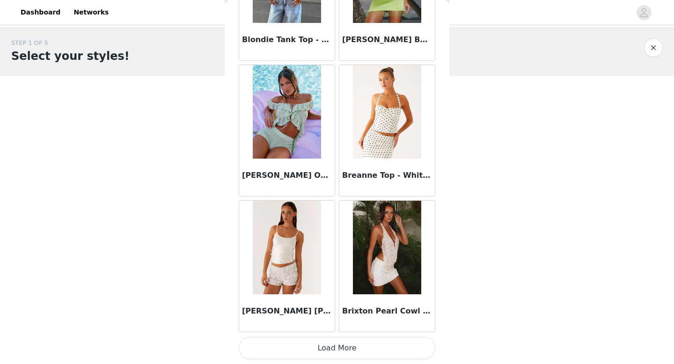
click at [325, 347] on button "Load More" at bounding box center [337, 348] width 197 height 22
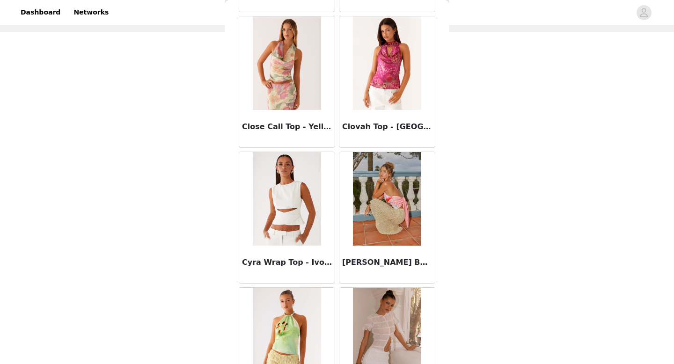
scroll to position [2426, 0]
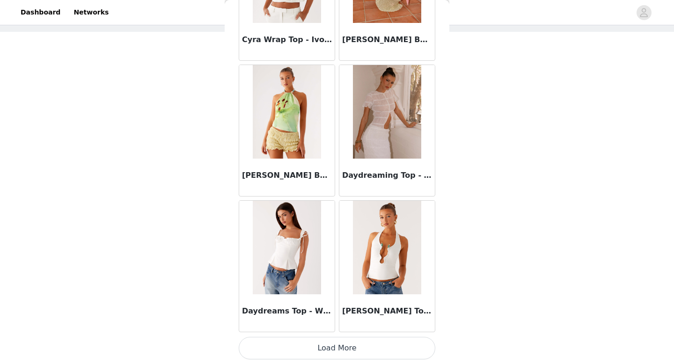
click at [335, 352] on button "Load More" at bounding box center [337, 348] width 197 height 22
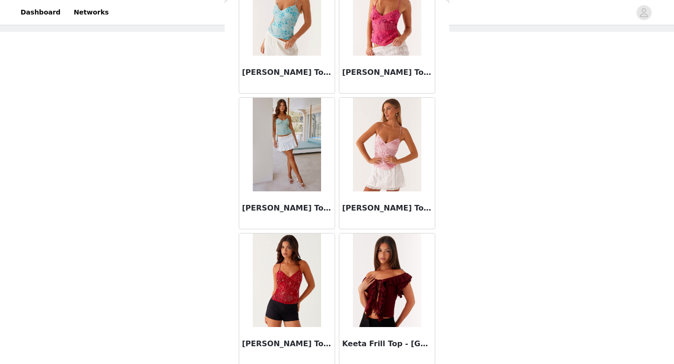
scroll to position [3783, 0]
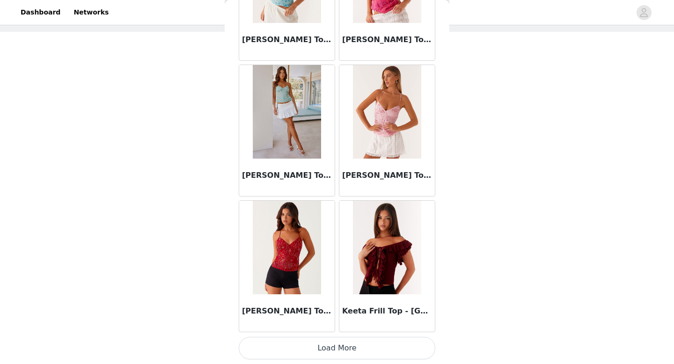
click at [334, 345] on button "Load More" at bounding box center [337, 348] width 197 height 22
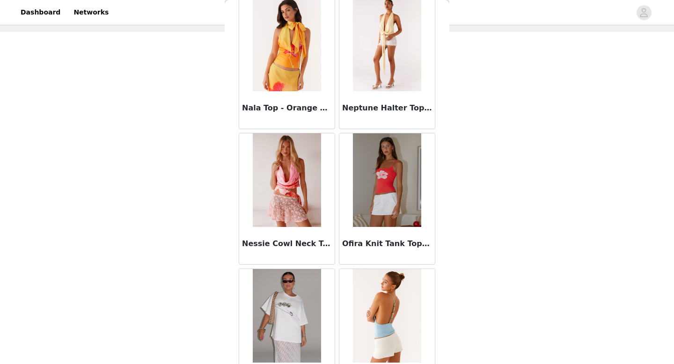
scroll to position [5141, 0]
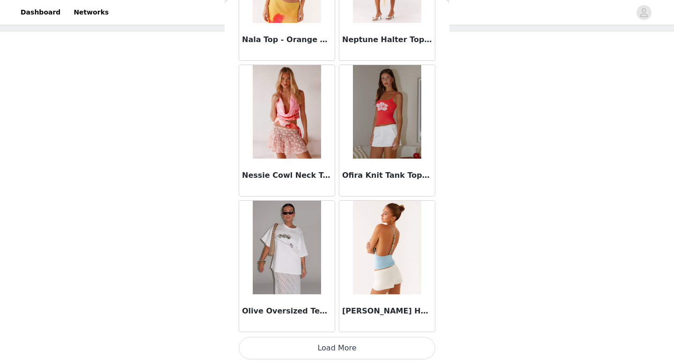
click at [327, 352] on button "Load More" at bounding box center [337, 348] width 197 height 22
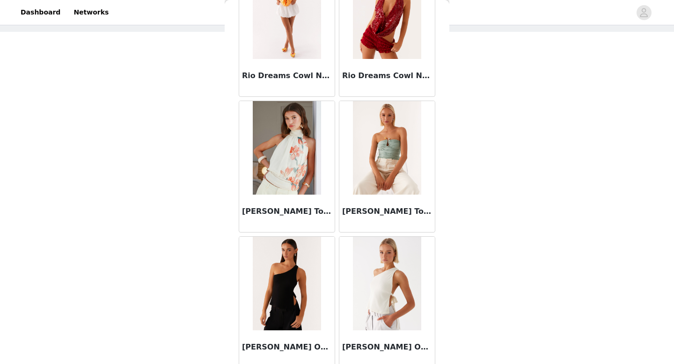
scroll to position [6498, 0]
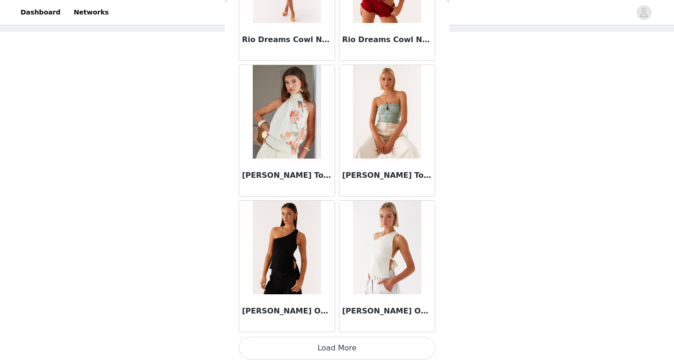
click at [308, 350] on button "Load More" at bounding box center [337, 348] width 197 height 22
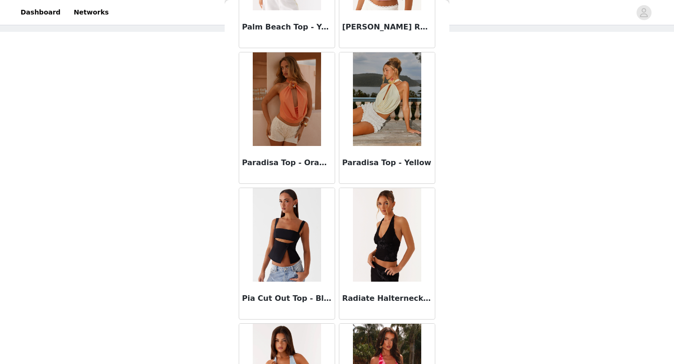
scroll to position [5697, 0]
click at [376, 236] on img at bounding box center [387, 235] width 68 height 94
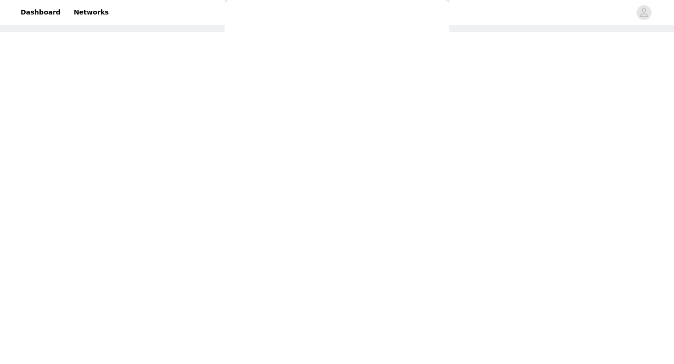
scroll to position [0, 0]
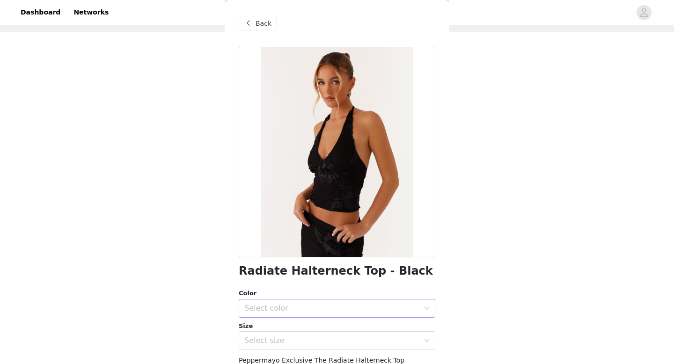
click at [311, 309] on div "Select color" at bounding box center [331, 308] width 175 height 9
click at [280, 325] on li "Black" at bounding box center [337, 329] width 197 height 15
click at [278, 337] on div "Select size" at bounding box center [331, 340] width 175 height 9
click at [270, 360] on li "EU 32" at bounding box center [337, 361] width 197 height 15
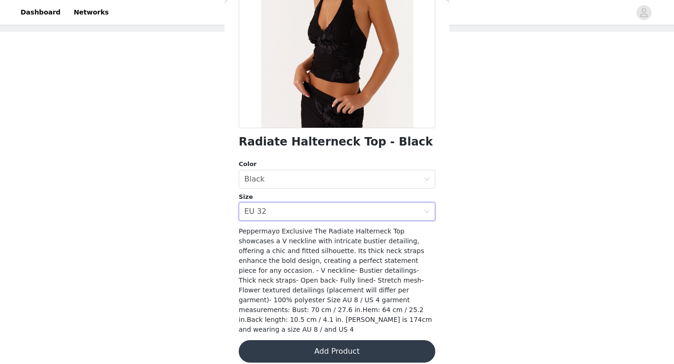
click at [279, 342] on button "Add Product" at bounding box center [337, 351] width 197 height 22
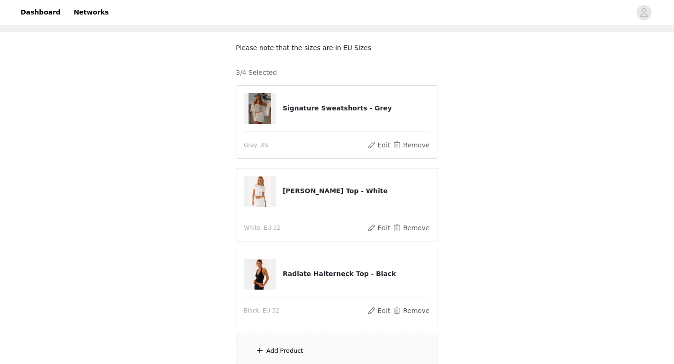
click at [301, 364] on div "Add Product" at bounding box center [337, 351] width 202 height 35
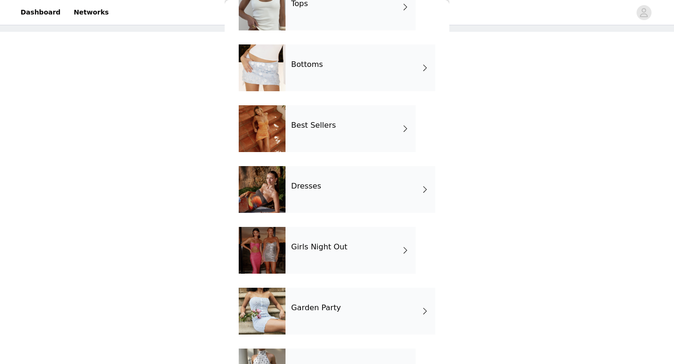
scroll to position [109, 0]
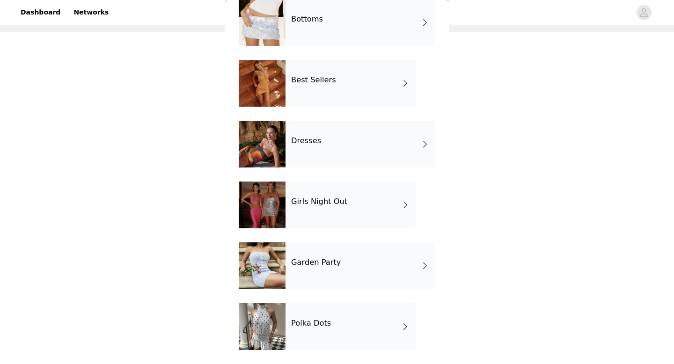
click at [306, 324] on h4 "Polka Dots" at bounding box center [311, 323] width 40 height 8
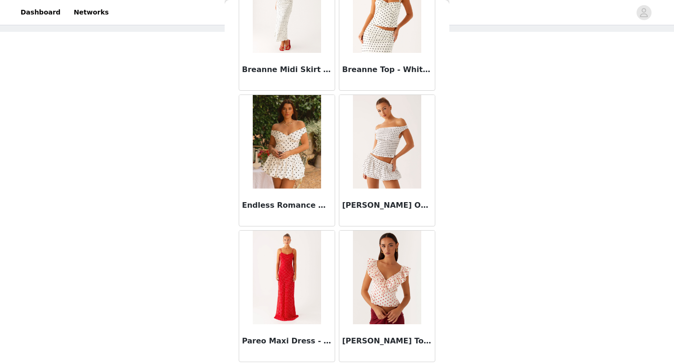
scroll to position [0, 0]
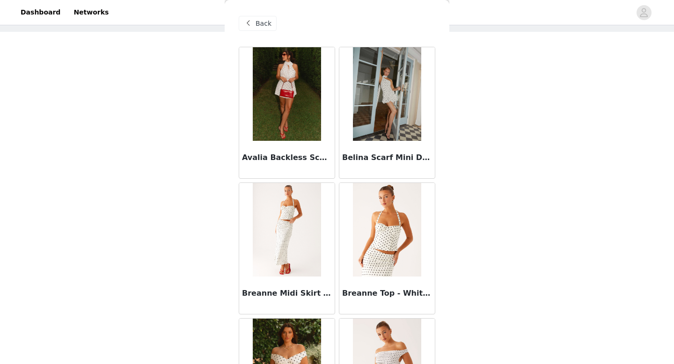
click at [261, 26] on span "Back" at bounding box center [264, 24] width 16 height 10
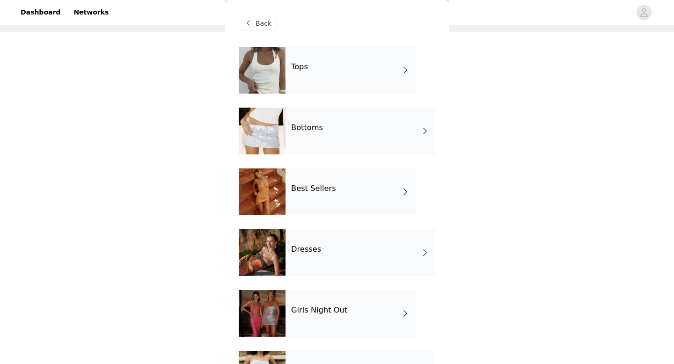
click at [301, 235] on div "Dresses" at bounding box center [361, 252] width 150 height 47
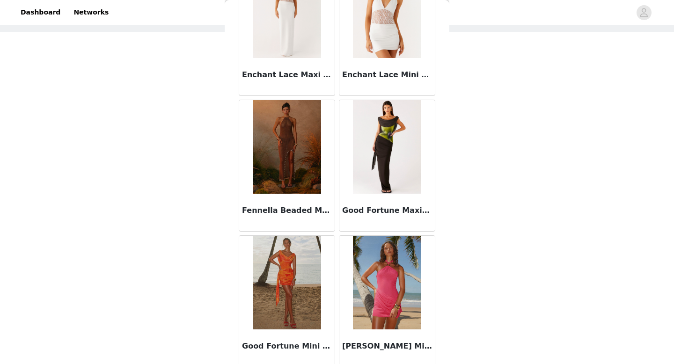
scroll to position [1068, 0]
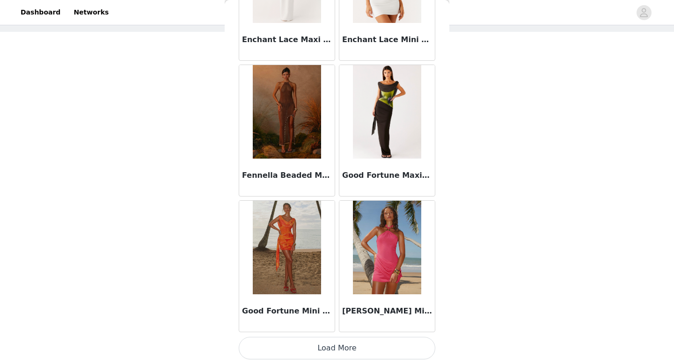
click at [297, 345] on button "Load More" at bounding box center [337, 348] width 197 height 22
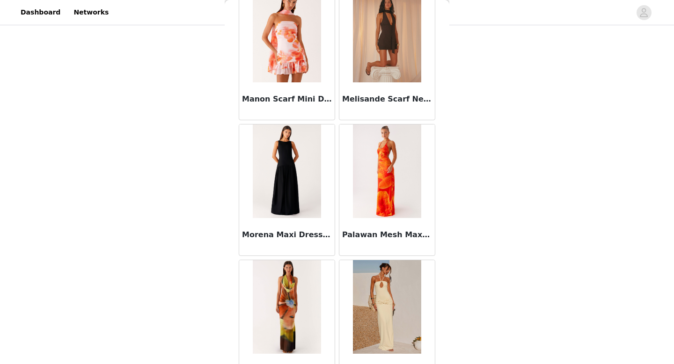
scroll to position [1824, 0]
click at [384, 63] on img at bounding box center [387, 35] width 68 height 94
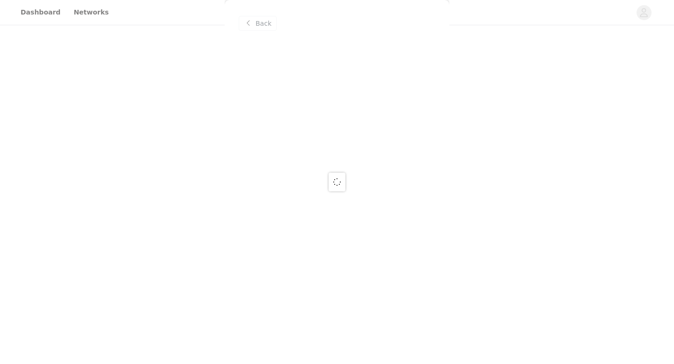
scroll to position [0, 0]
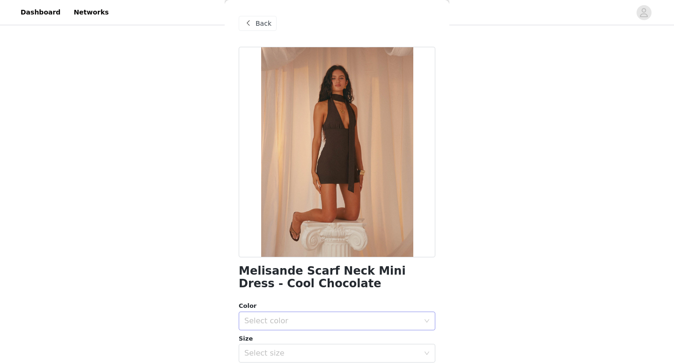
click at [332, 321] on div "Select color" at bounding box center [331, 320] width 175 height 9
click at [288, 342] on li "Cool Chocolate" at bounding box center [337, 341] width 197 height 15
click at [286, 354] on div "Select size" at bounding box center [331, 353] width 175 height 9
click at [279, 358] on div "Select size" at bounding box center [333, 354] width 179 height 18
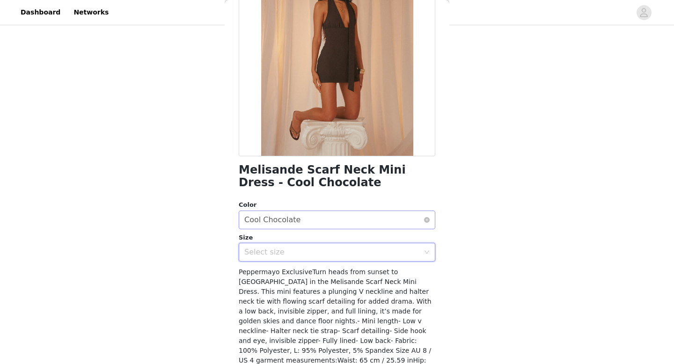
scroll to position [117, 0]
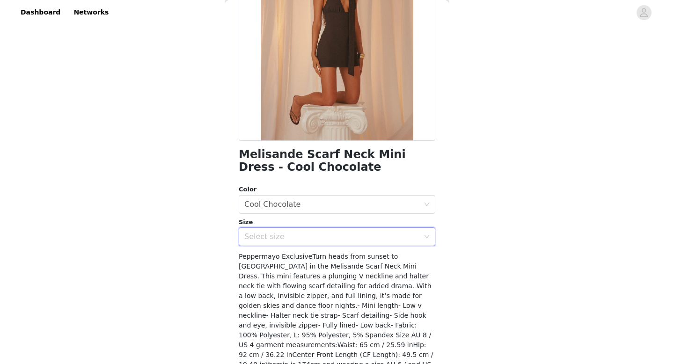
click at [274, 245] on div "Select size" at bounding box center [333, 237] width 179 height 18
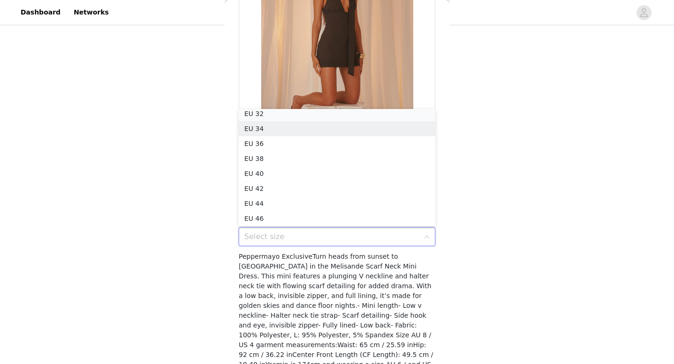
scroll to position [2, 0]
click at [268, 115] on li "EU 32" at bounding box center [337, 116] width 197 height 15
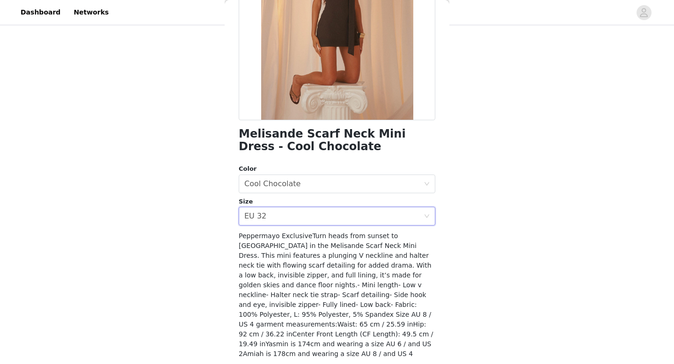
scroll to position [162, 0]
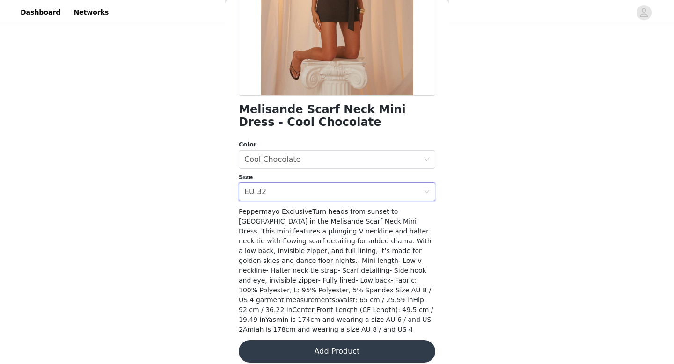
click at [285, 349] on button "Add Product" at bounding box center [337, 351] width 197 height 22
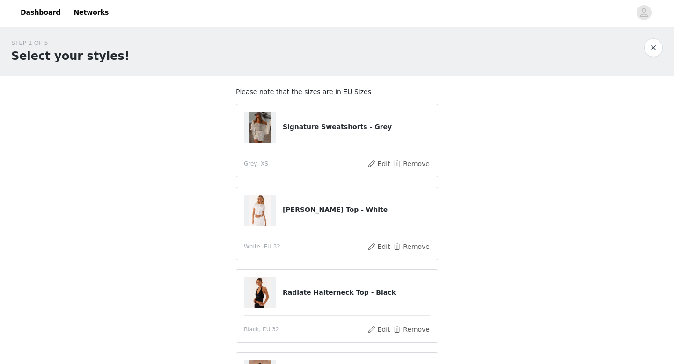
scroll to position [149, 0]
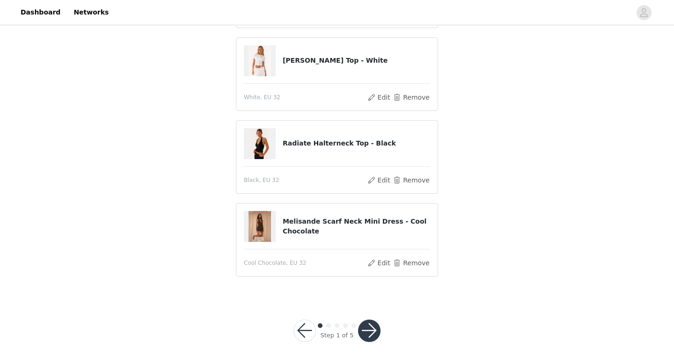
click at [377, 329] on button "button" at bounding box center [369, 331] width 22 height 22
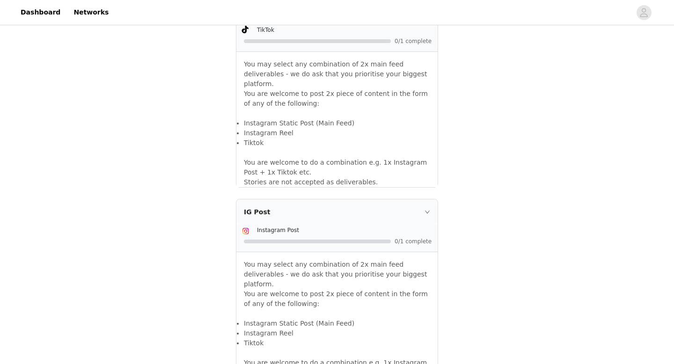
scroll to position [815, 0]
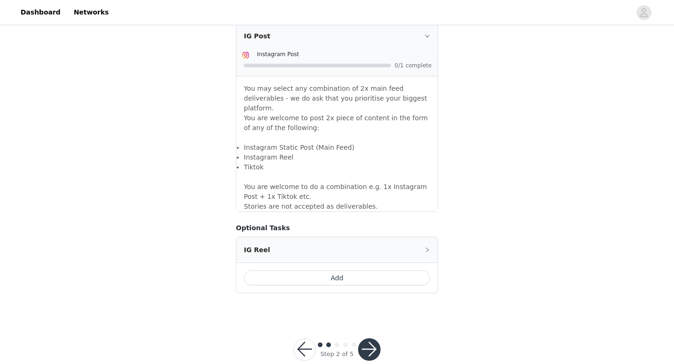
click at [341, 271] on button "Add" at bounding box center [337, 278] width 186 height 15
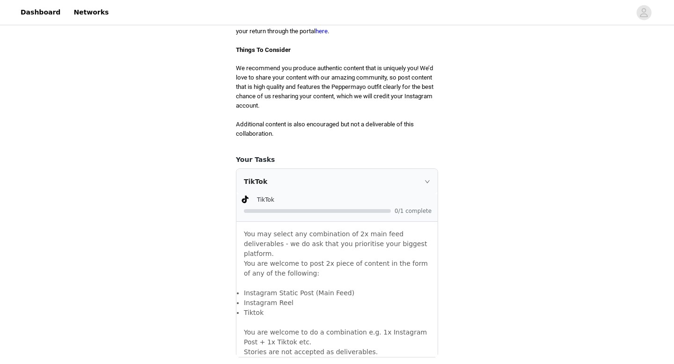
scroll to position [954, 0]
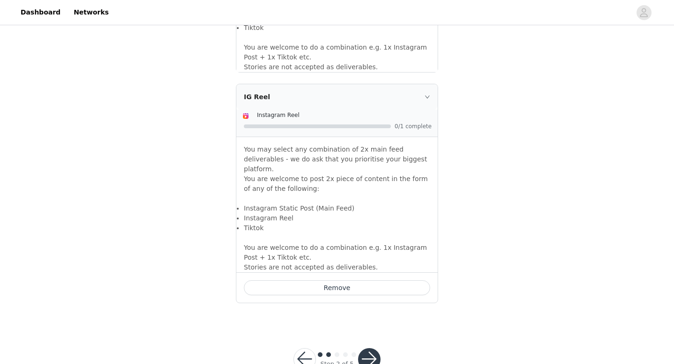
click at [365, 348] on button "button" at bounding box center [369, 359] width 22 height 22
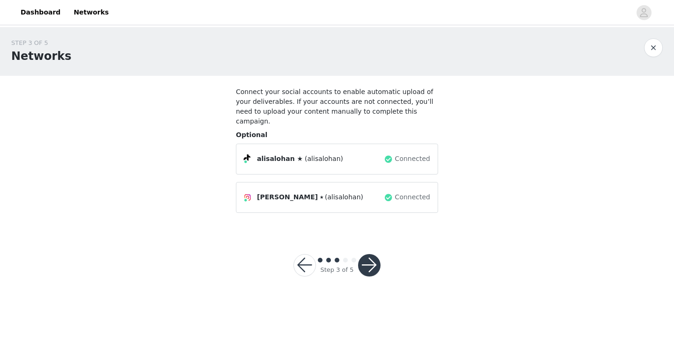
click at [368, 254] on button "button" at bounding box center [369, 265] width 22 height 22
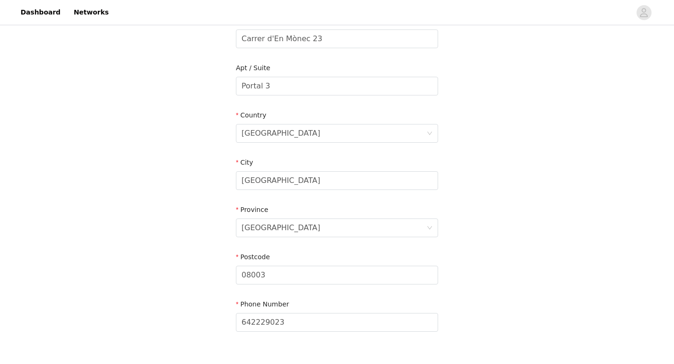
scroll to position [294, 0]
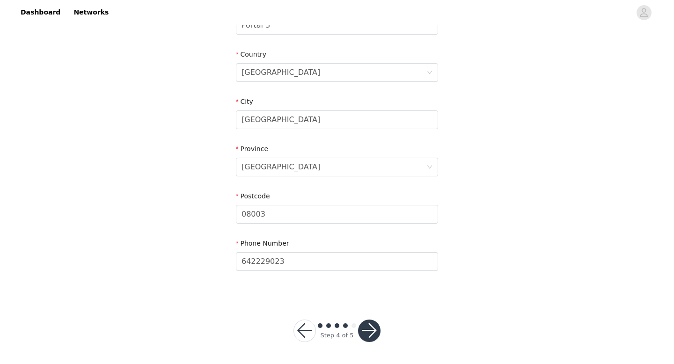
click at [368, 337] on button "button" at bounding box center [369, 331] width 22 height 22
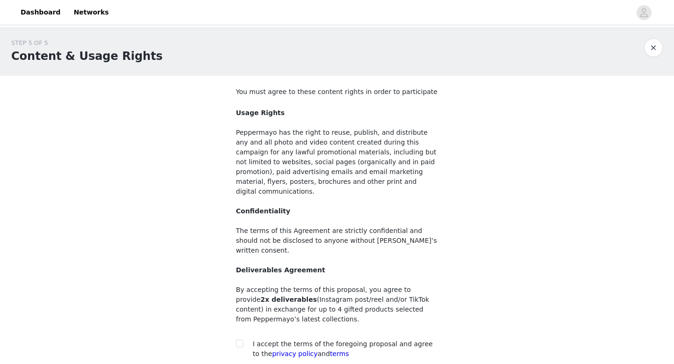
scroll to position [68, 0]
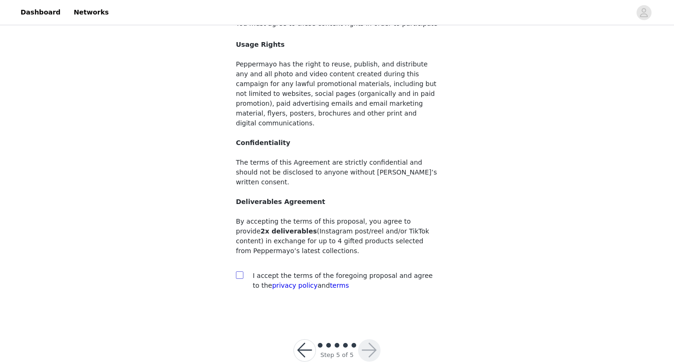
click at [239, 272] on input "checkbox" at bounding box center [239, 275] width 7 height 7
checkbox input "true"
click at [370, 339] on button "button" at bounding box center [369, 350] width 22 height 22
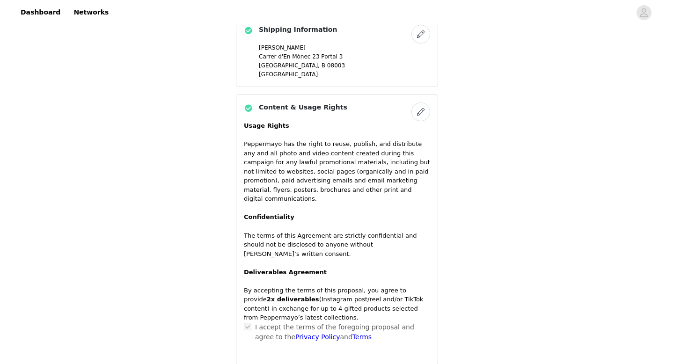
scroll to position [727, 0]
